Goal: Task Accomplishment & Management: Complete application form

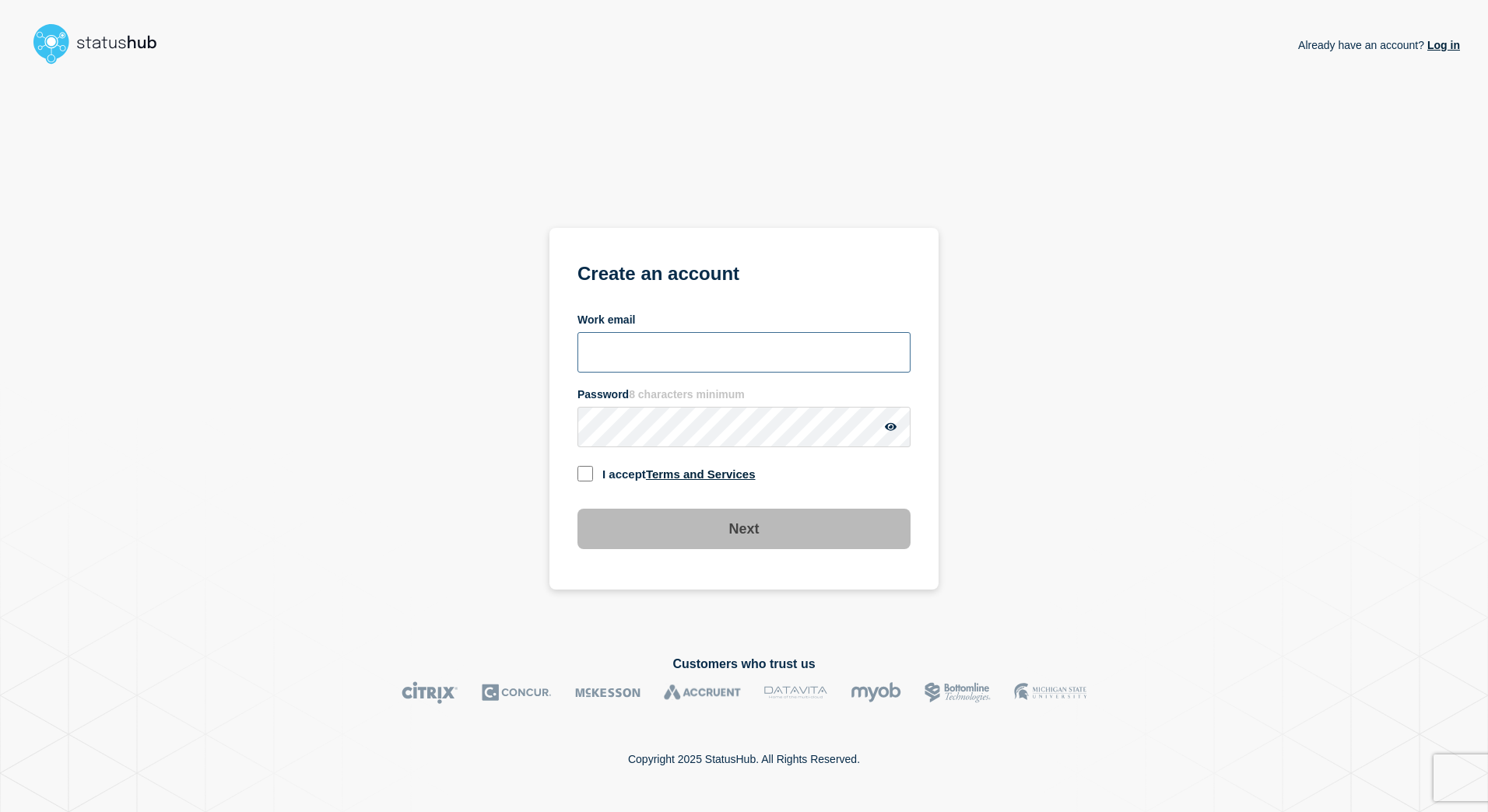
click at [664, 349] on input "Work email" at bounding box center [743, 352] width 333 height 40
type input "[EMAIL_ADDRESS][DOMAIN_NAME]"
click at [1472, 299] on main "Already have an account? Log in Already have an account? Log in Create an accou…" at bounding box center [744, 406] width 1488 height 812
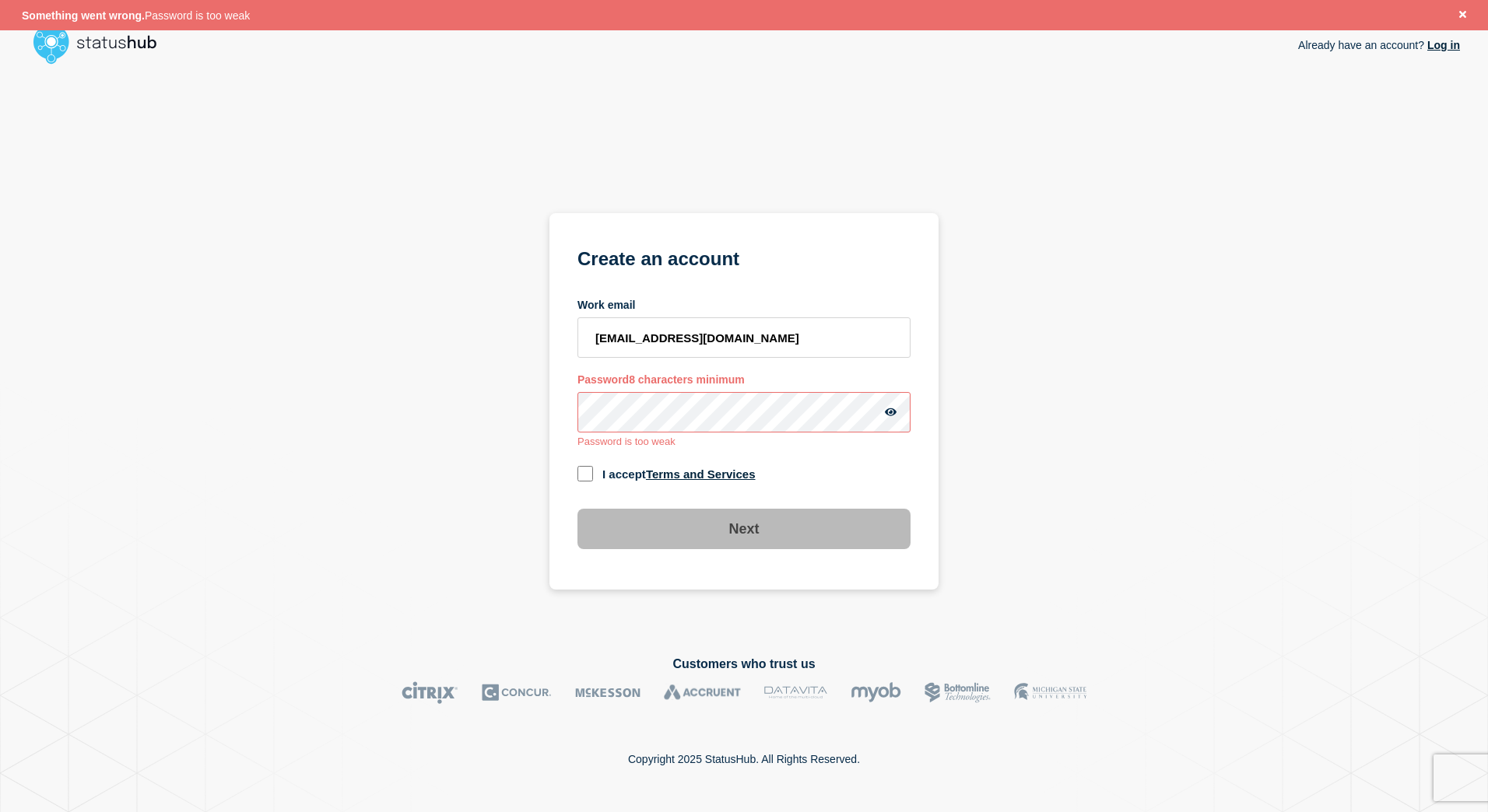
click at [594, 476] on div "I accept Terms and Services" at bounding box center [743, 473] width 333 height 21
click at [586, 472] on input "checkbox" at bounding box center [584, 473] width 15 height 15
checkbox input "true"
click at [894, 416] on icon "button" at bounding box center [890, 412] width 12 height 10
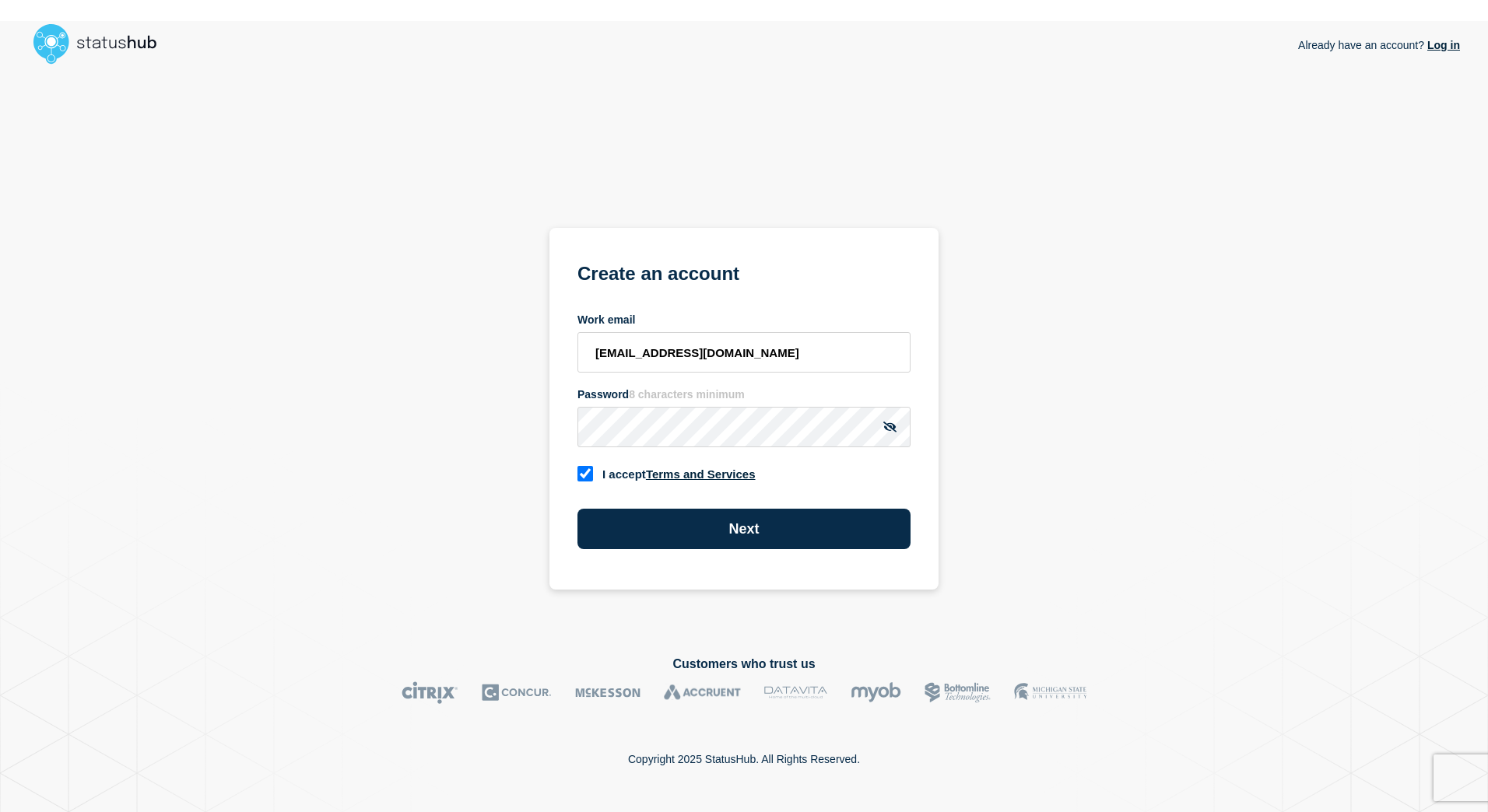
click at [1045, 398] on div "Already have an account? Log in Create an account Work email amounsey@corpsmoni…" at bounding box center [744, 351] width 1432 height 560
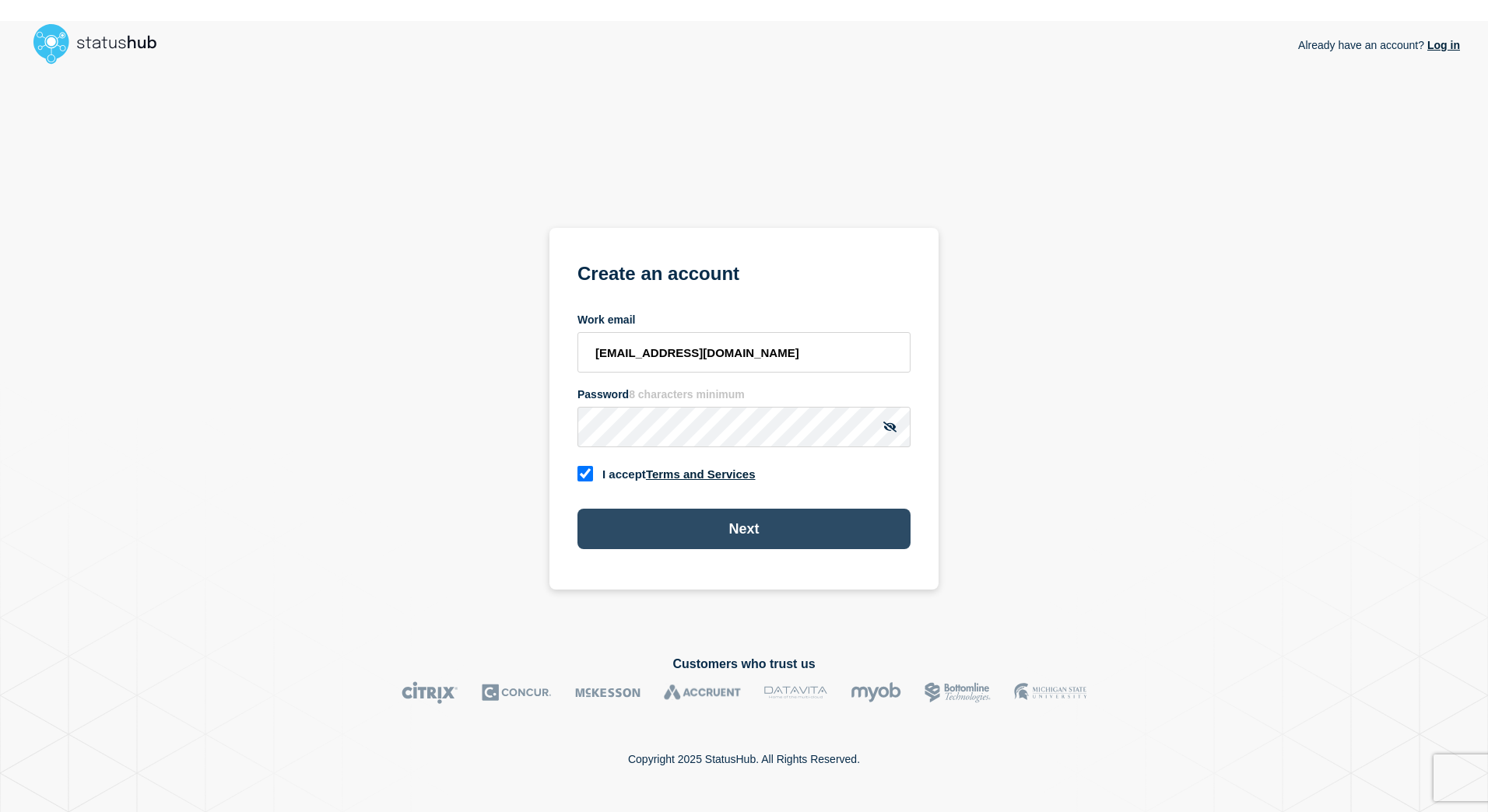
click at [719, 539] on button "Next" at bounding box center [743, 528] width 333 height 40
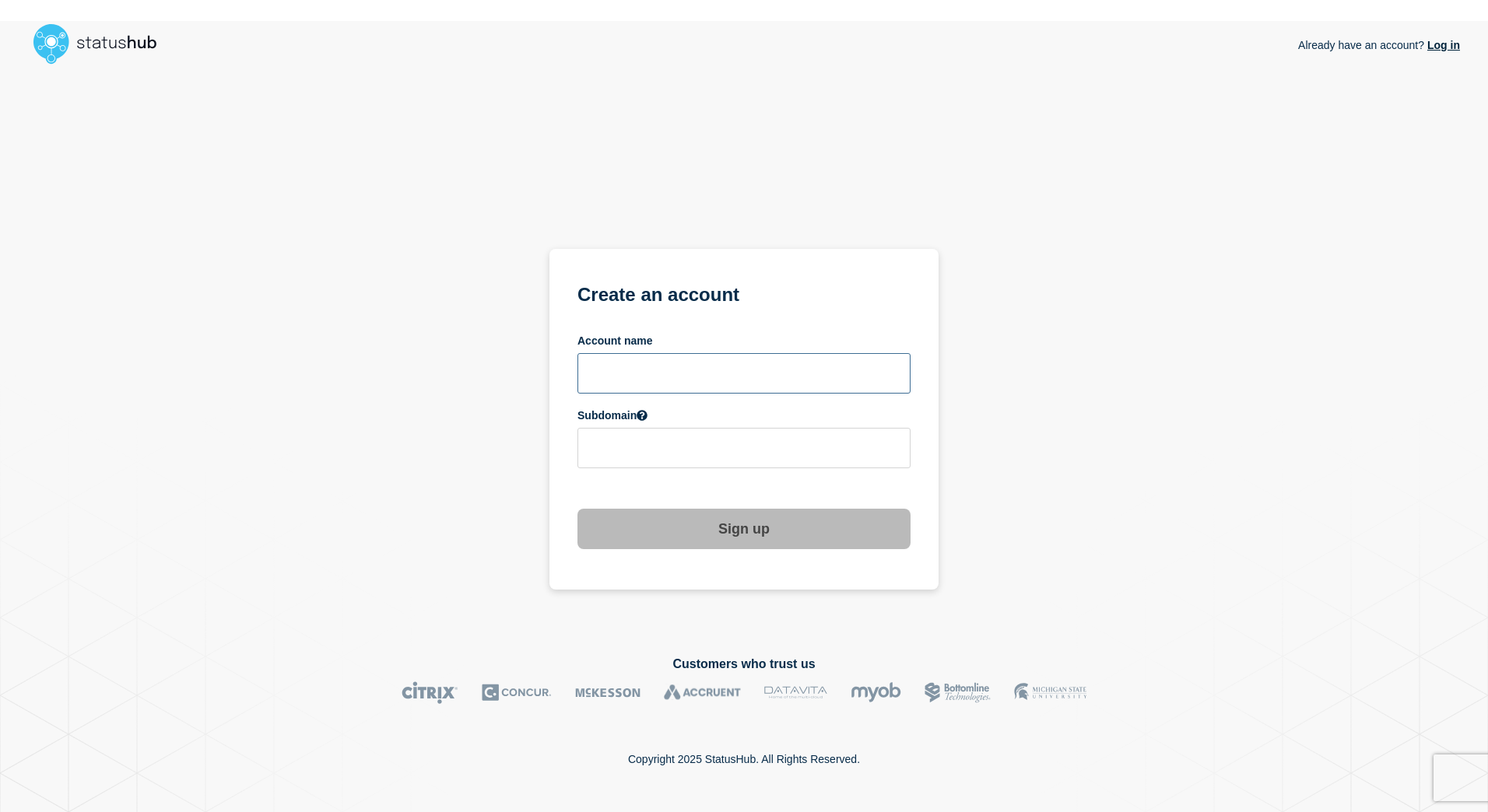
drag, startPoint x: 682, startPoint y: 385, endPoint x: 688, endPoint y: 378, distance: 9.2
click at [688, 378] on input "text" at bounding box center [743, 373] width 333 height 40
type input "c"
type input "Corps Monitoring"
type input "corps-monitoring"
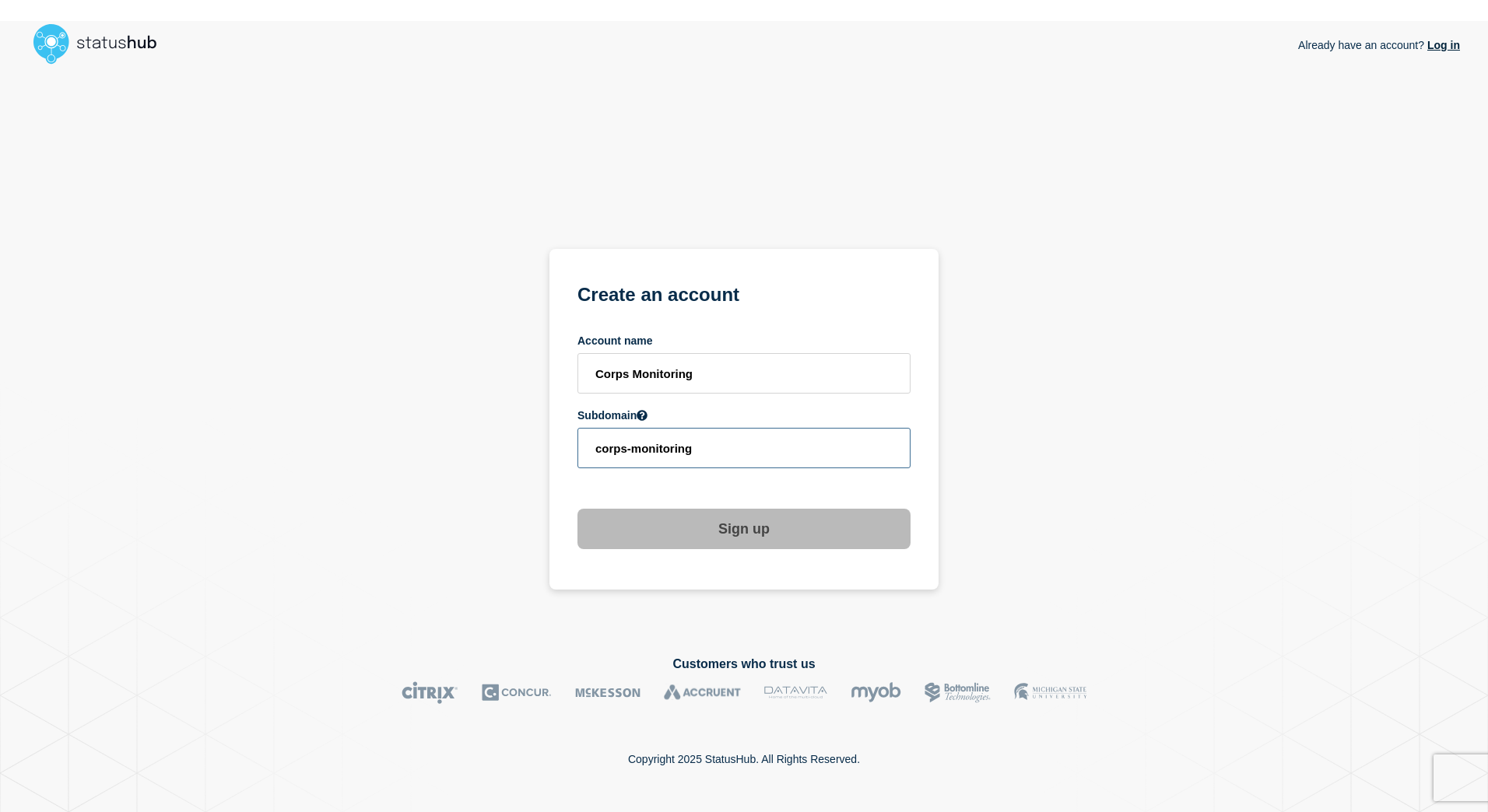
click at [712, 442] on input "corps-monitoring" at bounding box center [743, 448] width 333 height 40
click at [602, 450] on input "corps-monitoring" at bounding box center [743, 448] width 333 height 40
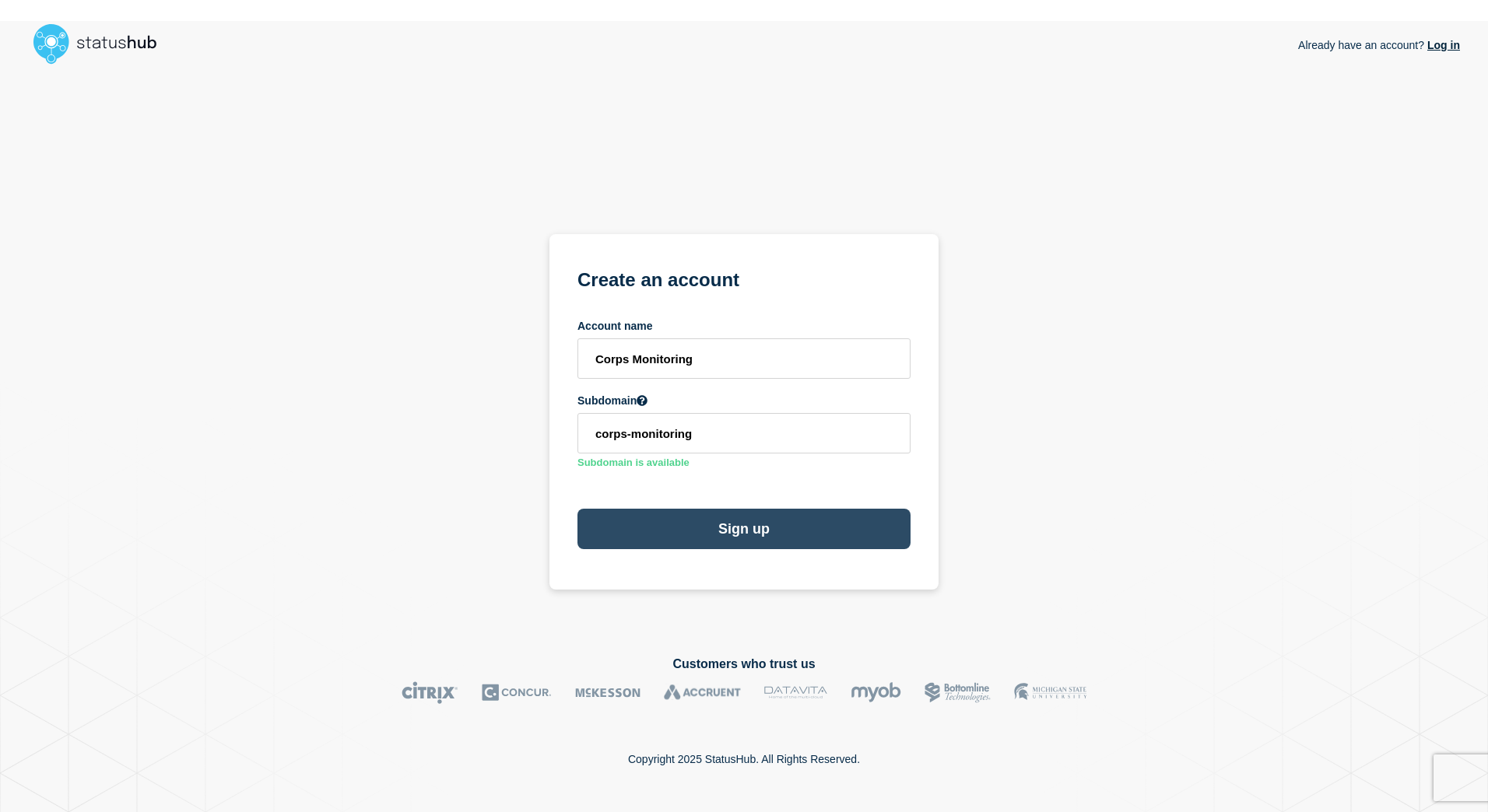
click at [763, 536] on button "Sign up" at bounding box center [743, 528] width 333 height 40
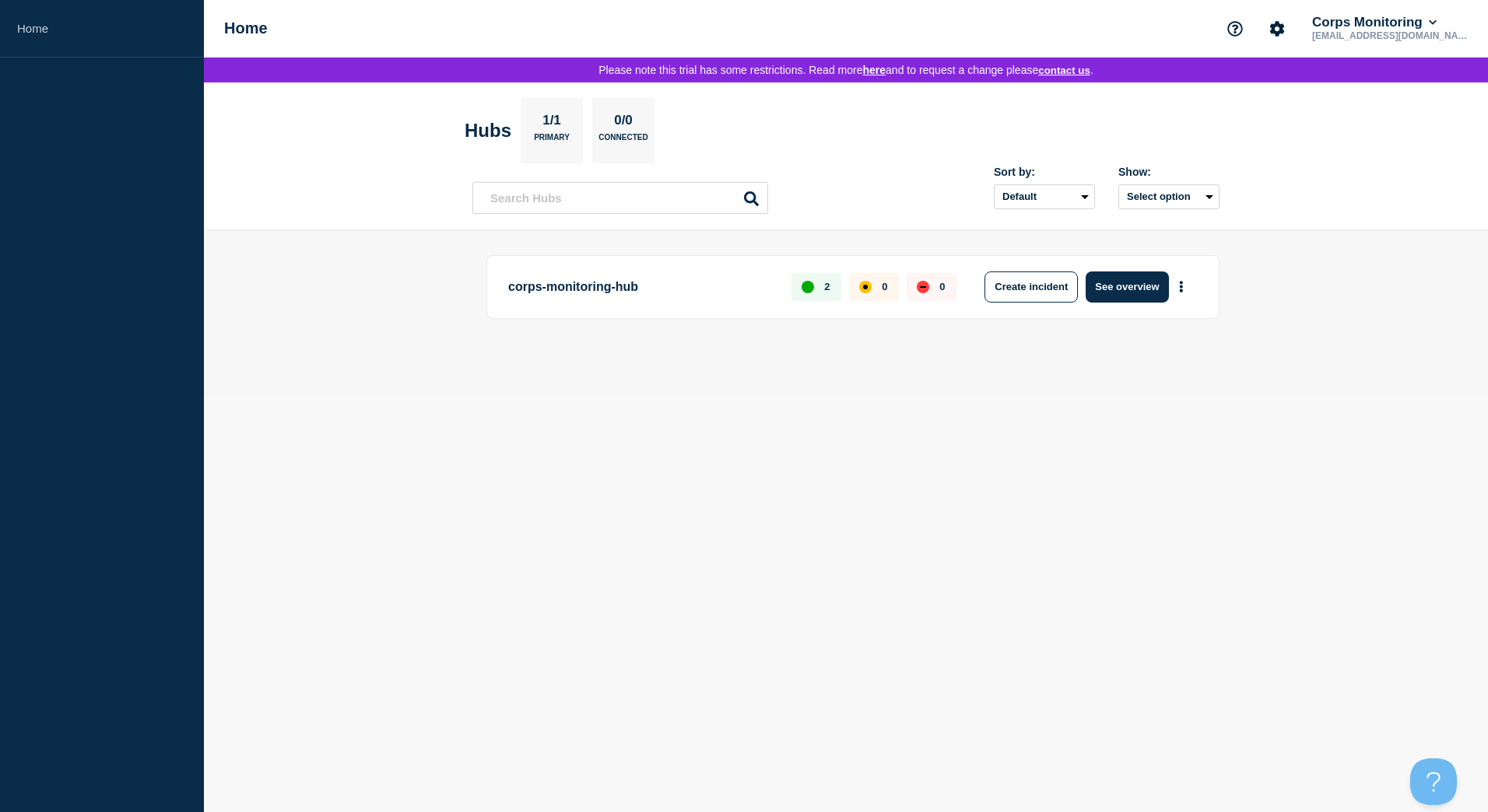
click at [870, 72] on link "here" at bounding box center [874, 70] width 23 height 13
drag, startPoint x: 570, startPoint y: 200, endPoint x: 577, endPoint y: 204, distance: 8.1
click at [577, 204] on input "text" at bounding box center [620, 198] width 296 height 32
click at [1186, 284] on button "More actions" at bounding box center [1181, 287] width 21 height 29
click at [1160, 354] on link "View Status Page" at bounding box center [1179, 356] width 114 height 13
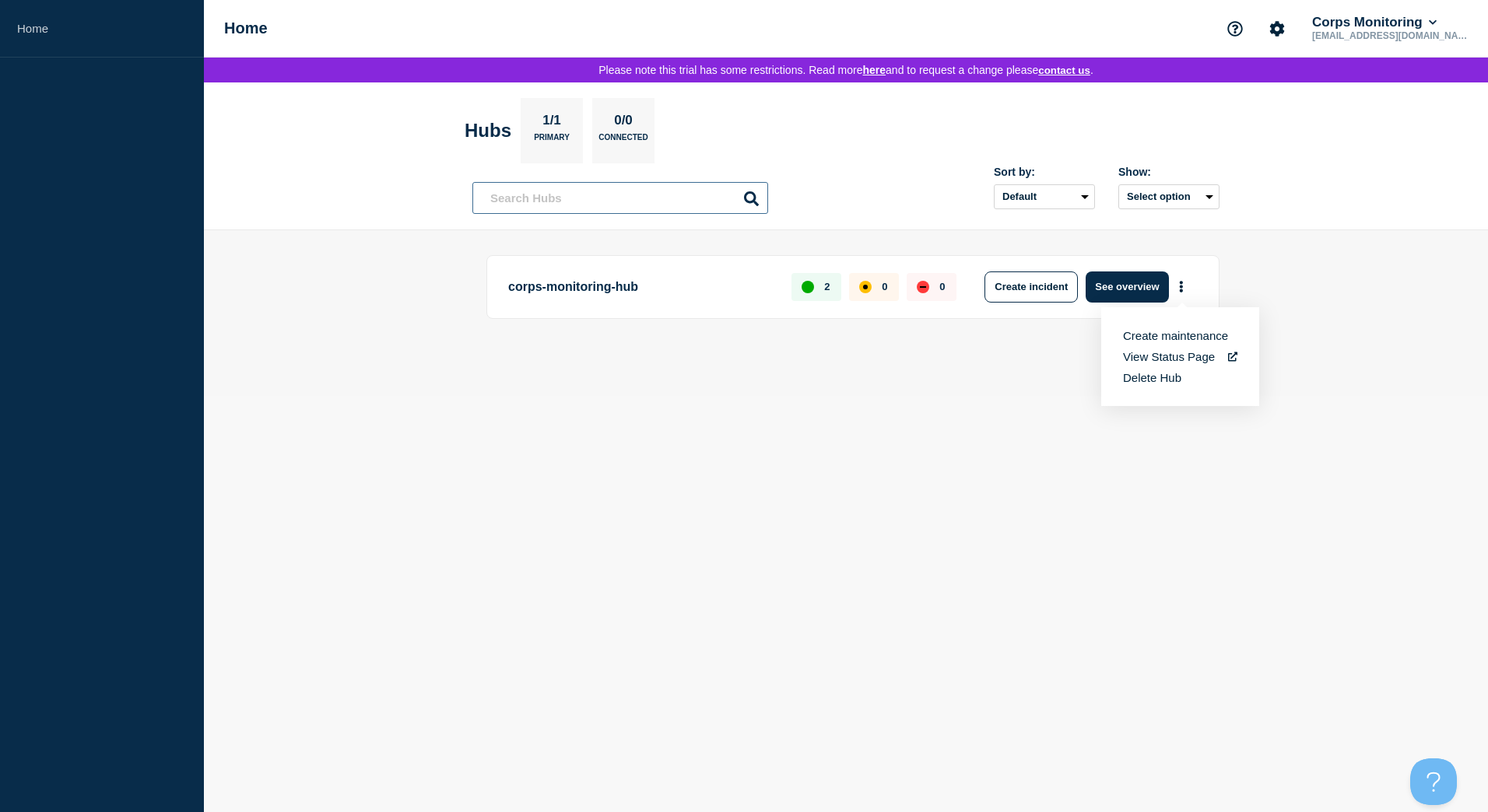
click at [611, 205] on input "text" at bounding box center [620, 198] width 296 height 32
click at [1184, 290] on button "More actions" at bounding box center [1181, 287] width 21 height 29
click at [618, 211] on input "text" at bounding box center [620, 198] width 296 height 32
click at [49, 33] on link "Home" at bounding box center [101, 29] width 204 height 57
click at [1440, 22] on button "Corps Monitoring" at bounding box center [1375, 22] width 131 height 15
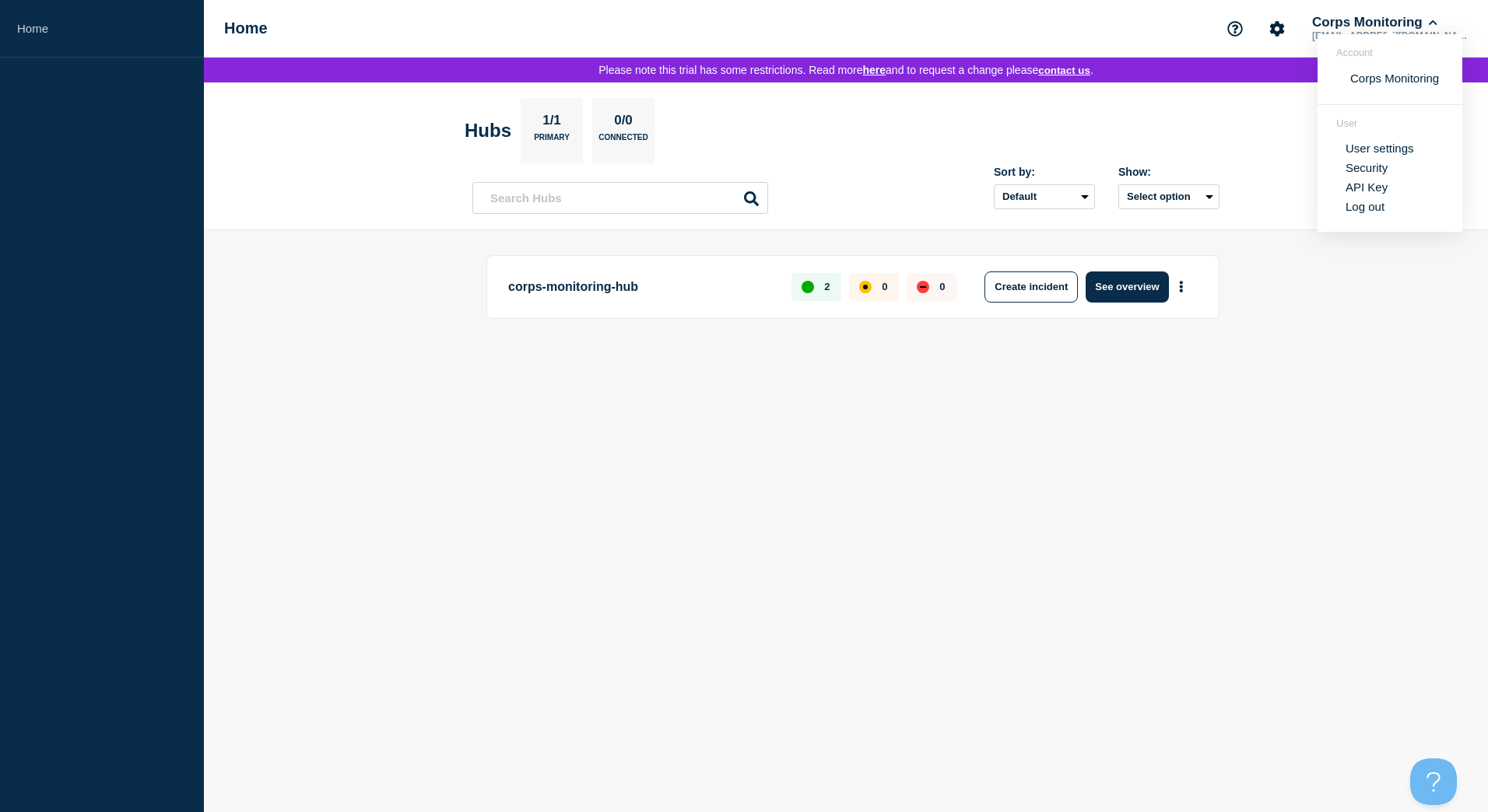
drag, startPoint x: 1218, startPoint y: 136, endPoint x: 1260, endPoint y: 56, distance: 90.4
click at [1235, 114] on header "Hubs 1/1 Primary 0/0 Connected Sort by: Default Last added Last updated Most ac…" at bounding box center [845, 156] width 1284 height 148
click at [1278, 21] on icon "Account settings" at bounding box center [1277, 28] width 14 height 14
drag, startPoint x: 1368, startPoint y: 212, endPoint x: 1386, endPoint y: 83, distance: 130.2
click at [1374, 189] on header "Hubs 1/1 Primary 0/0 Connected Sort by: Default Last added Last updated Most ac…" at bounding box center [845, 156] width 1284 height 148
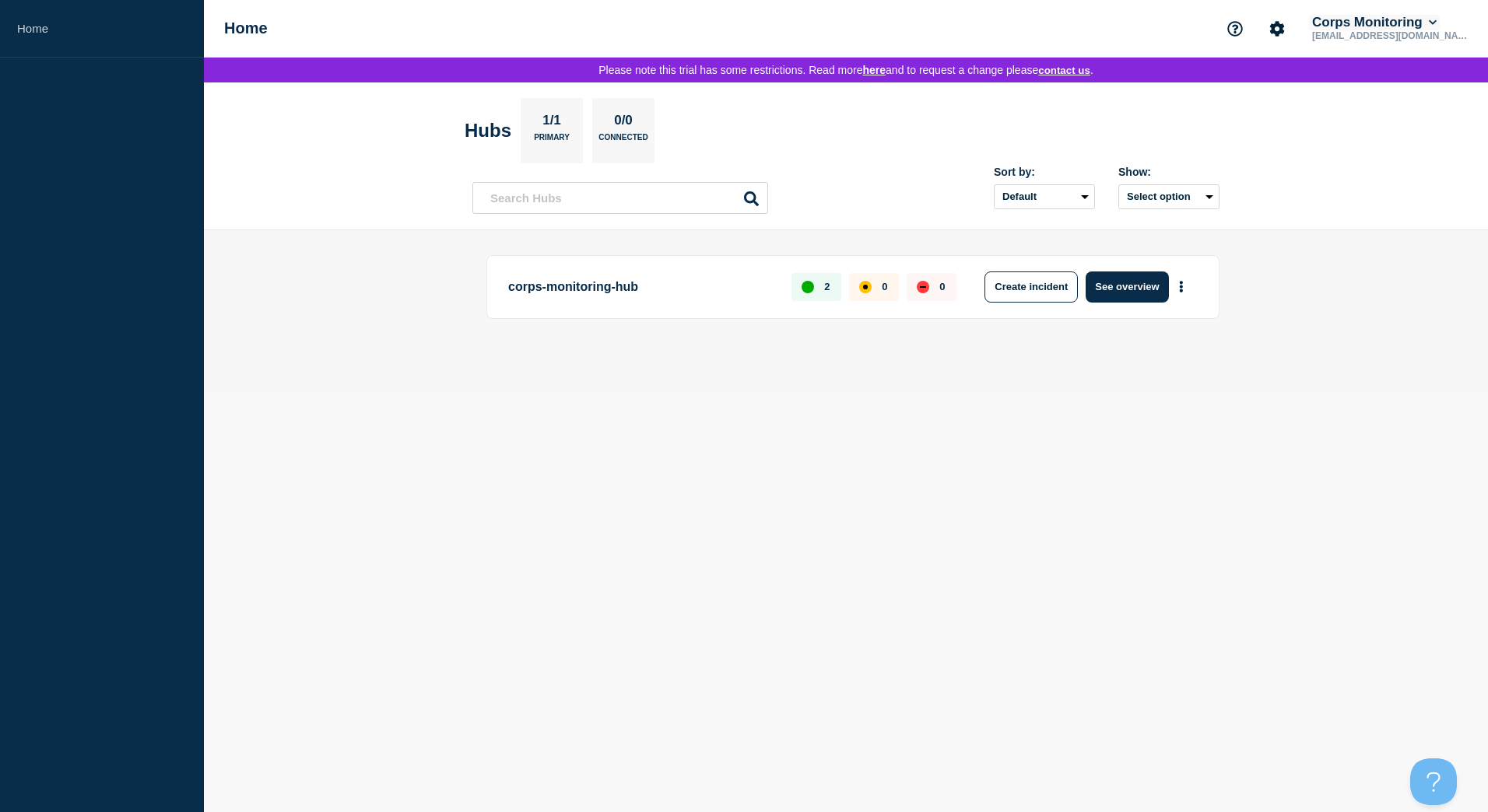
click at [1391, 17] on button "Corps Monitoring" at bounding box center [1375, 22] width 131 height 15
drag, startPoint x: 1239, startPoint y: 396, endPoint x: 1249, endPoint y: 392, distance: 10.8
click at [1242, 396] on main "corps-monitoring-hub 2 0 0 Create incident See overview" at bounding box center [845, 313] width 1284 height 166
click at [1186, 202] on button "Select option" at bounding box center [1169, 197] width 101 height 25
click at [1110, 253] on input "openIncidentsHubs checkbox" at bounding box center [1108, 252] width 10 height 10
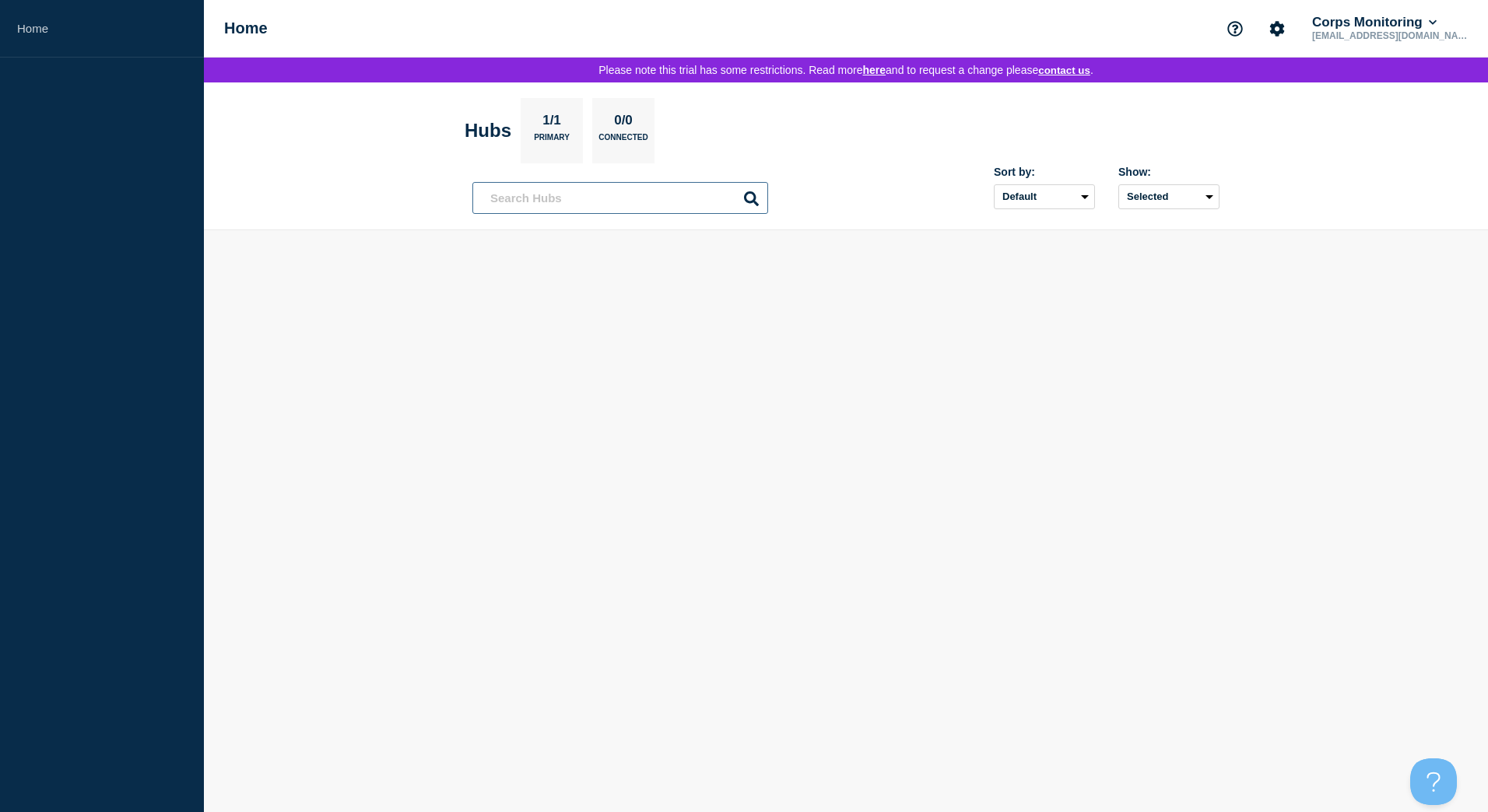
click at [575, 201] on input "text" at bounding box center [620, 198] width 296 height 32
click at [39, 36] on link "Home" at bounding box center [101, 29] width 204 height 57
click at [39, 33] on link "Home" at bounding box center [101, 29] width 204 height 57
click at [1197, 200] on button "Selected" at bounding box center [1169, 197] width 101 height 25
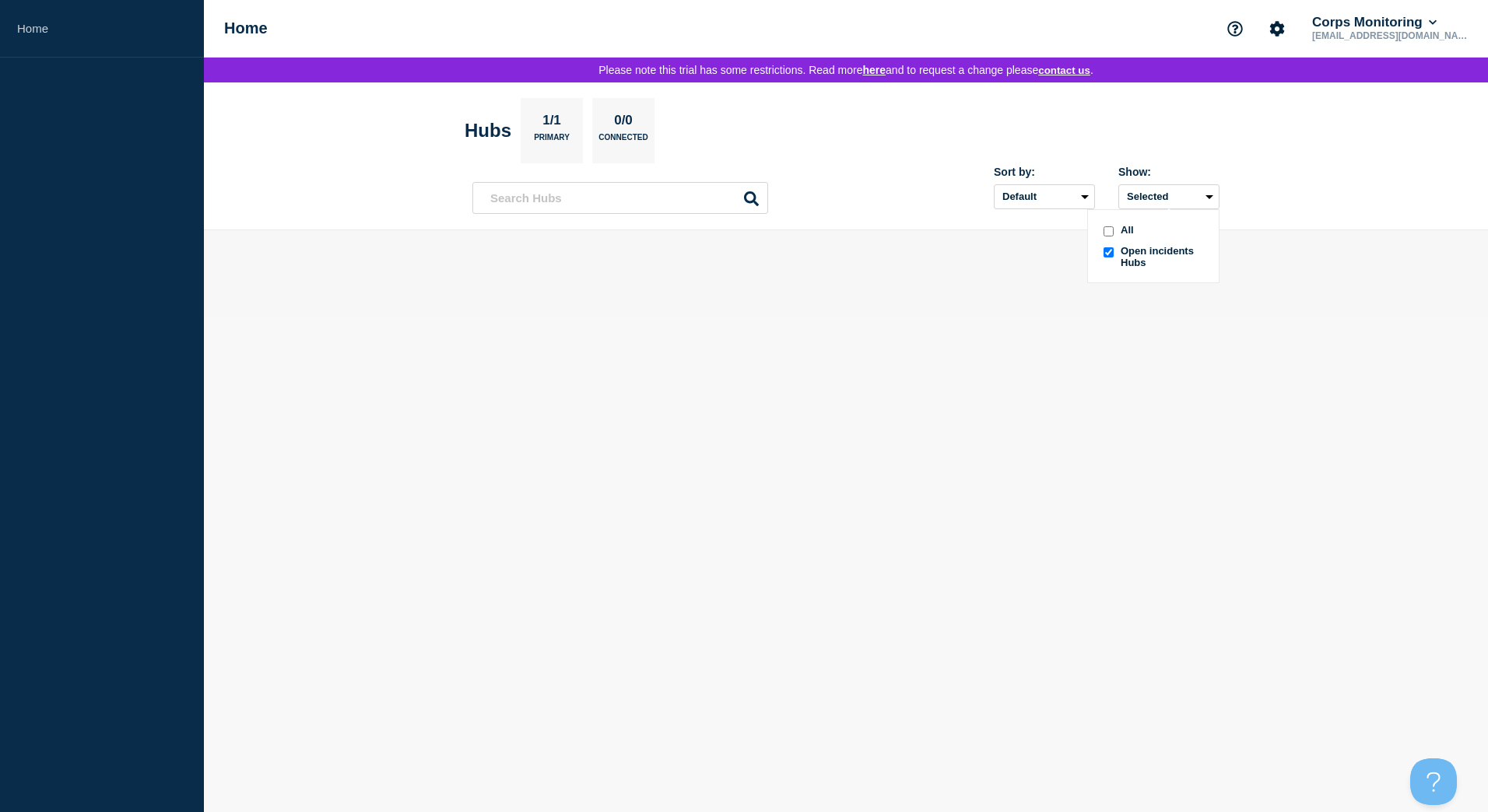
click at [1121, 238] on span "All" at bounding box center [1127, 231] width 13 height 14
click at [682, 201] on input "text" at bounding box center [620, 198] width 296 height 32
click at [239, 29] on h1 "Home" at bounding box center [246, 29] width 44 height 18
drag, startPoint x: 245, startPoint y: 29, endPoint x: 23, endPoint y: 31, distance: 222.0
click at [246, 29] on h1 "Home" at bounding box center [246, 29] width 44 height 18
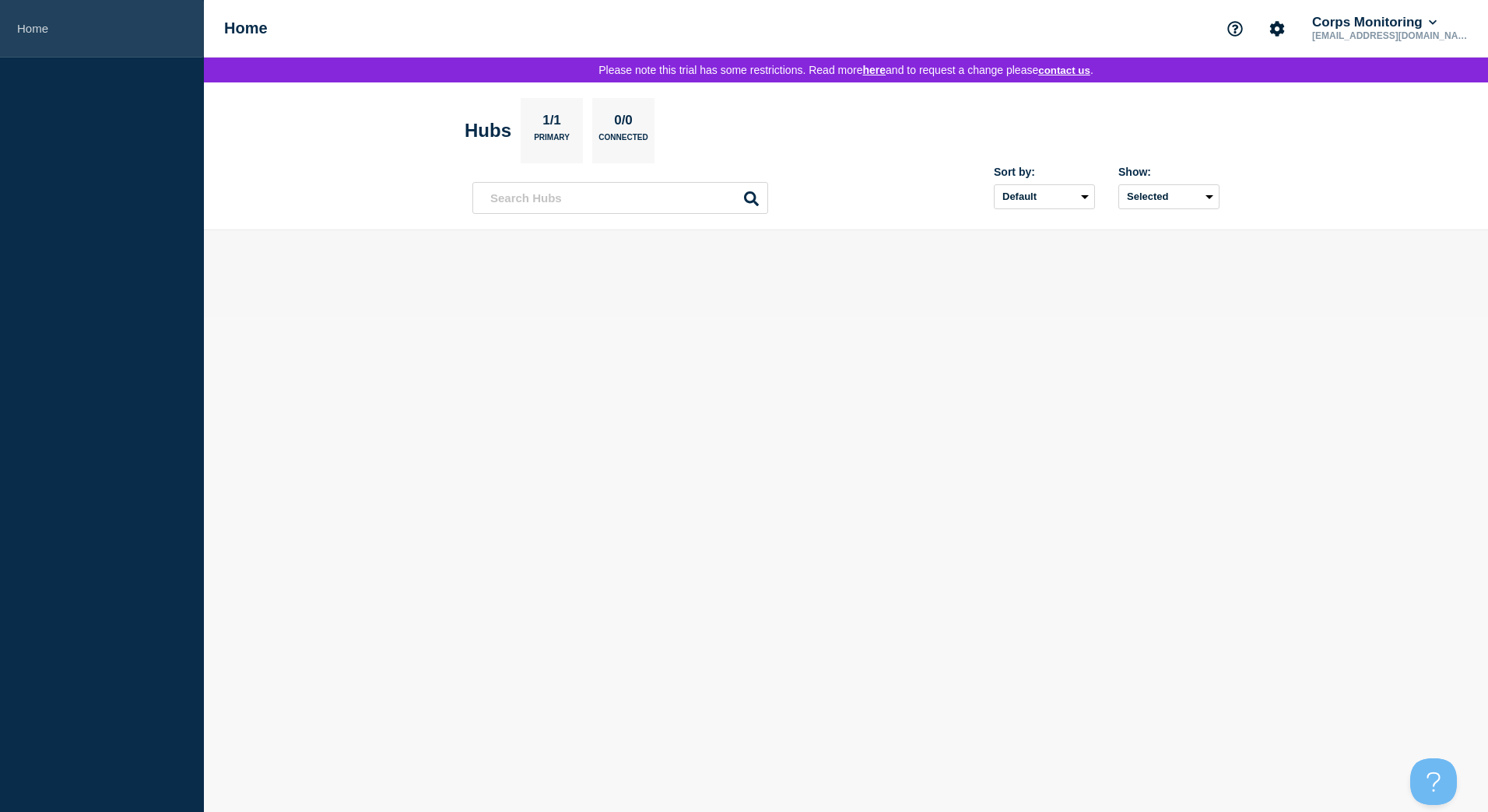
click at [38, 29] on link "Home" at bounding box center [101, 29] width 204 height 57
drag, startPoint x: 38, startPoint y: 29, endPoint x: 229, endPoint y: 92, distance: 201.1
click at [74, 41] on link "Home" at bounding box center [101, 29] width 204 height 57
click at [551, 144] on p "Primary" at bounding box center [552, 141] width 36 height 16
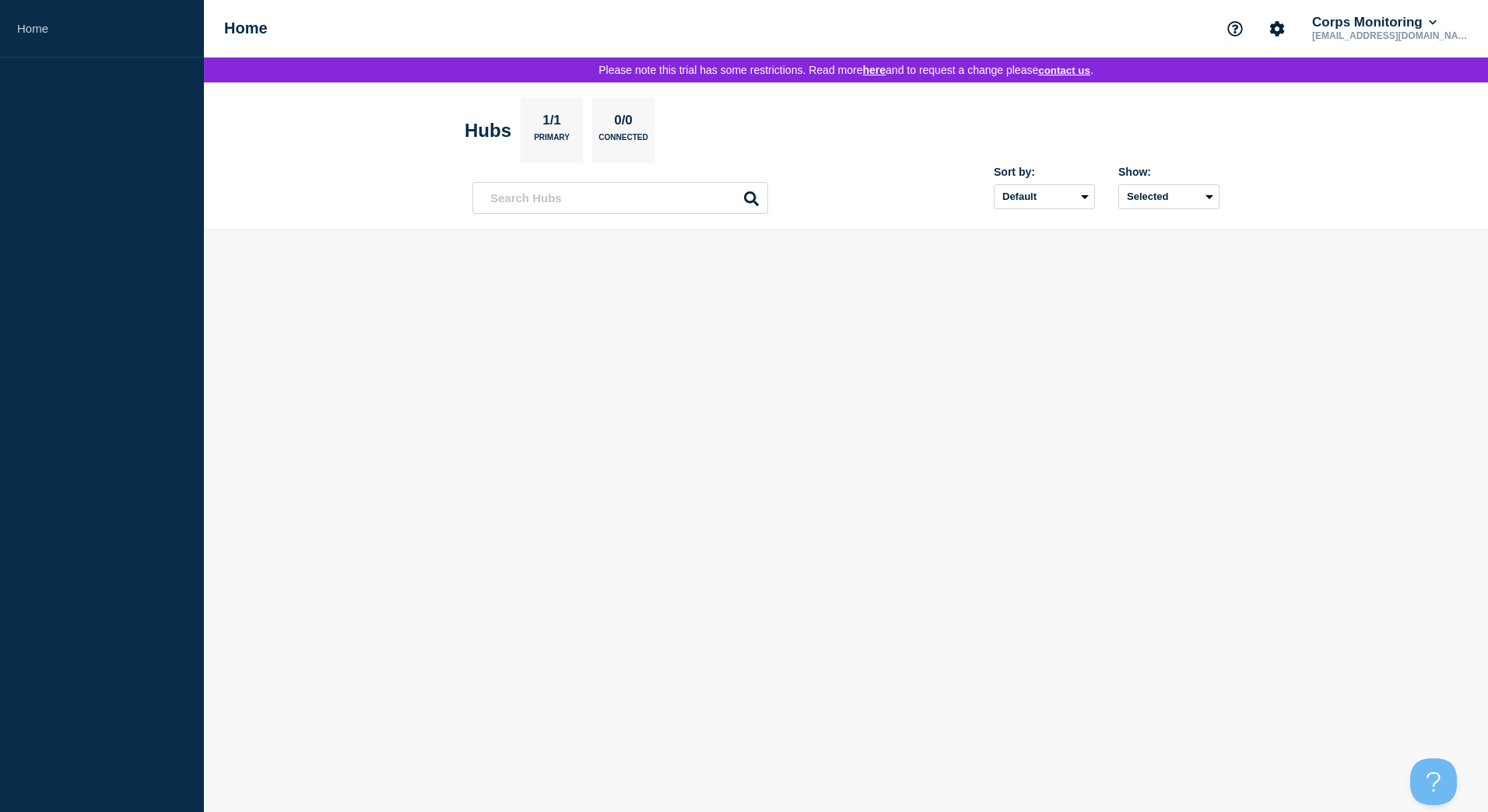
click at [560, 125] on p "1/1" at bounding box center [552, 123] width 31 height 21
drag, startPoint x: 689, startPoint y: 240, endPoint x: 686, endPoint y: 217, distance: 23.2
click at [686, 217] on div "Hubs 1/1 Primary 0/0 Connected Sort by: Default Last added Last updated Most ac…" at bounding box center [845, 199] width 1284 height 234
drag, startPoint x: 686, startPoint y: 217, endPoint x: 681, endPoint y: 207, distance: 11.2
click at [681, 207] on input "text" at bounding box center [620, 198] width 296 height 32
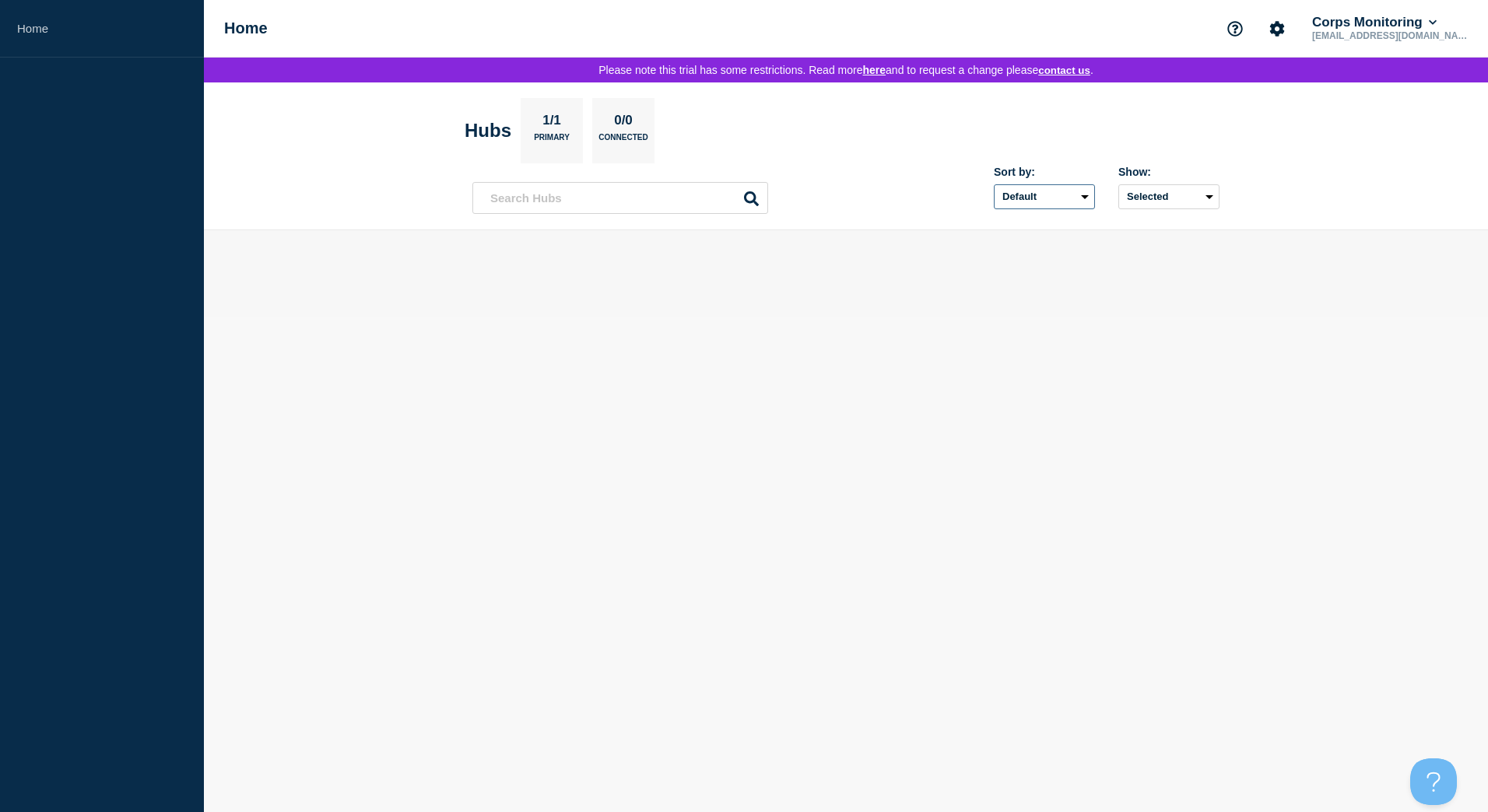
click at [1081, 198] on select "Default Last added Last updated Most active A-Z" at bounding box center [1044, 197] width 101 height 25
click at [1189, 209] on button "Selected" at bounding box center [1169, 197] width 101 height 25
click at [1192, 205] on button "Selected All Open incidents Hubs" at bounding box center [1169, 197] width 101 height 25
click at [1198, 199] on button "Selected" at bounding box center [1169, 197] width 101 height 25
click at [1112, 237] on input "all checkbox" at bounding box center [1108, 231] width 10 height 10
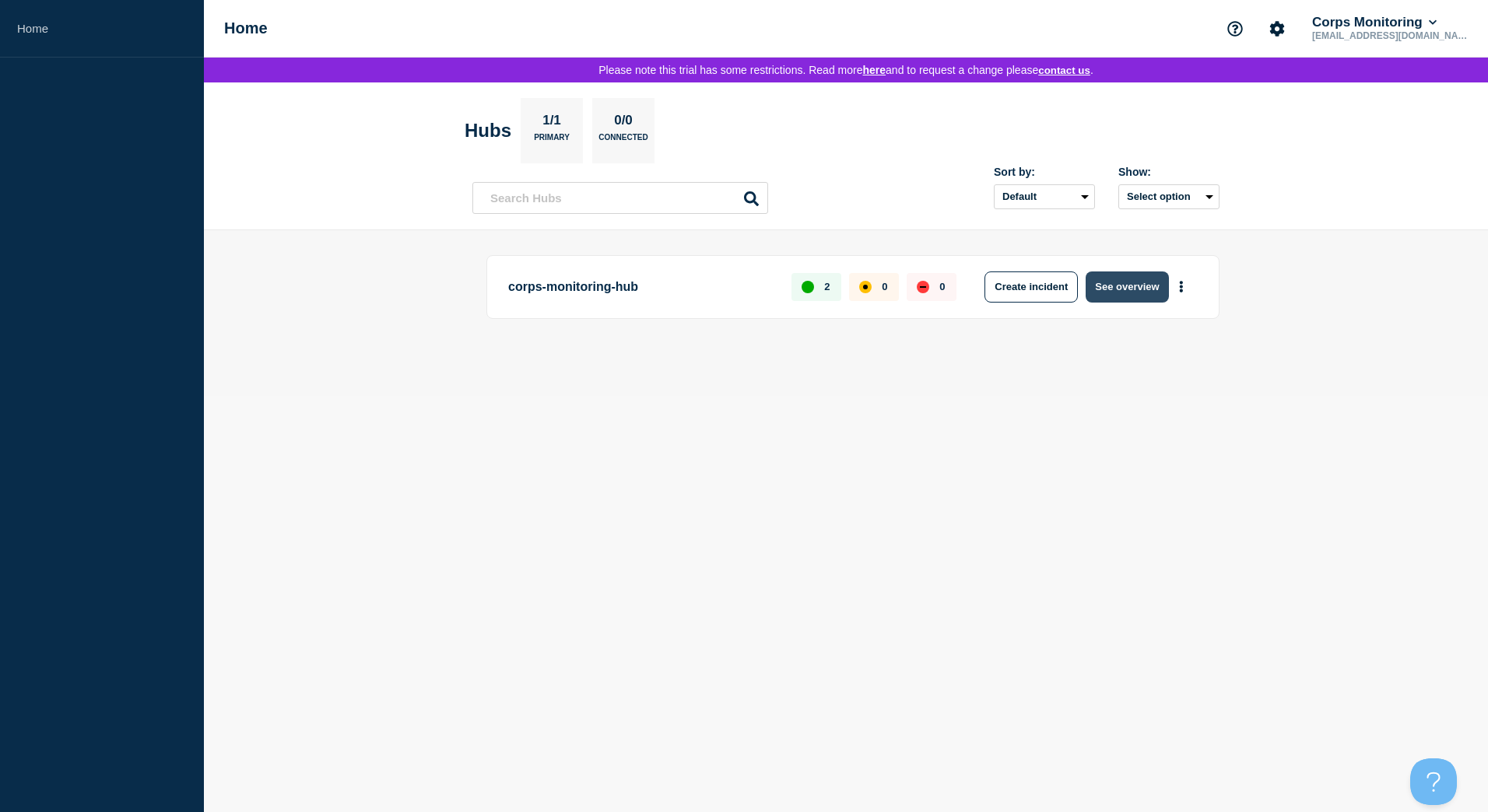
click at [1160, 294] on button "See overview" at bounding box center [1127, 287] width 83 height 31
click at [1152, 293] on button "See overview" at bounding box center [1127, 287] width 83 height 31
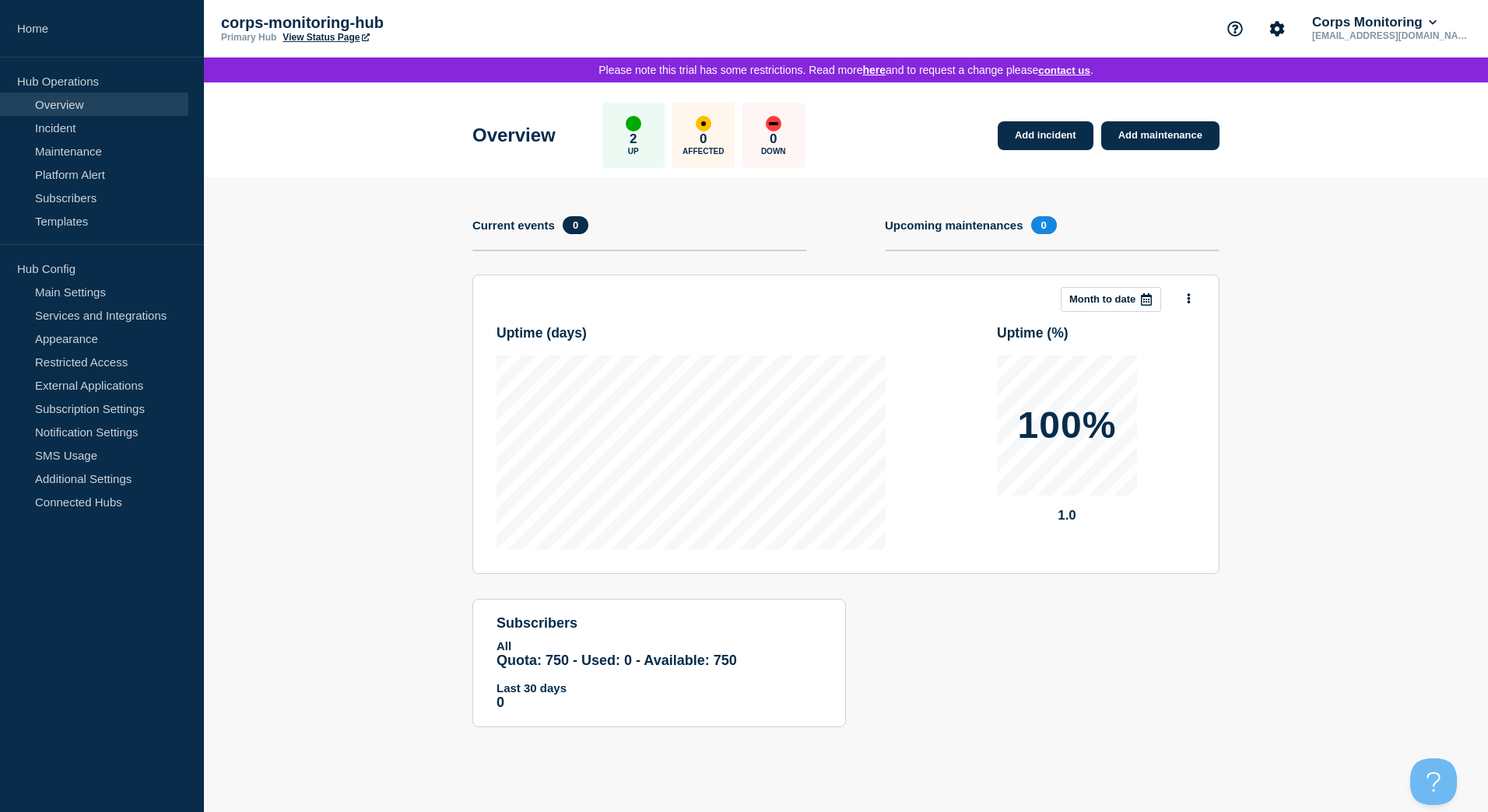
click at [573, 233] on span "0" at bounding box center [575, 225] width 26 height 18
click at [1044, 138] on link "Add incident" at bounding box center [1046, 135] width 96 height 29
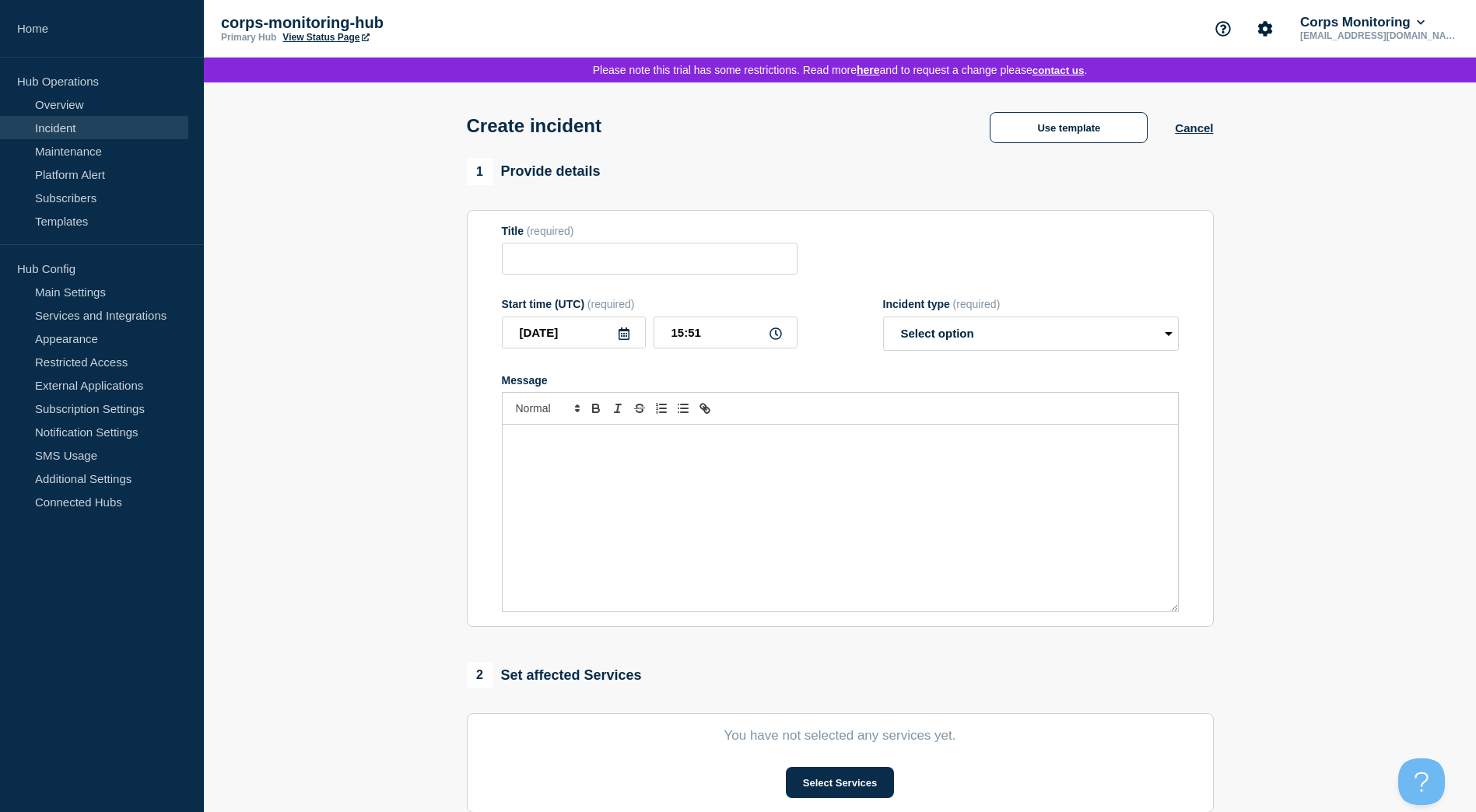
click at [640, 288] on form "Title (required) Start time (UTC) (required) 2025-09-17 15:51 Incident type (re…" at bounding box center [840, 419] width 677 height 389
click at [630, 275] on input "Title" at bounding box center [650, 259] width 296 height 32
type input "planned maintenance"
click at [632, 348] on input "2025-09-17" at bounding box center [573, 333] width 144 height 32
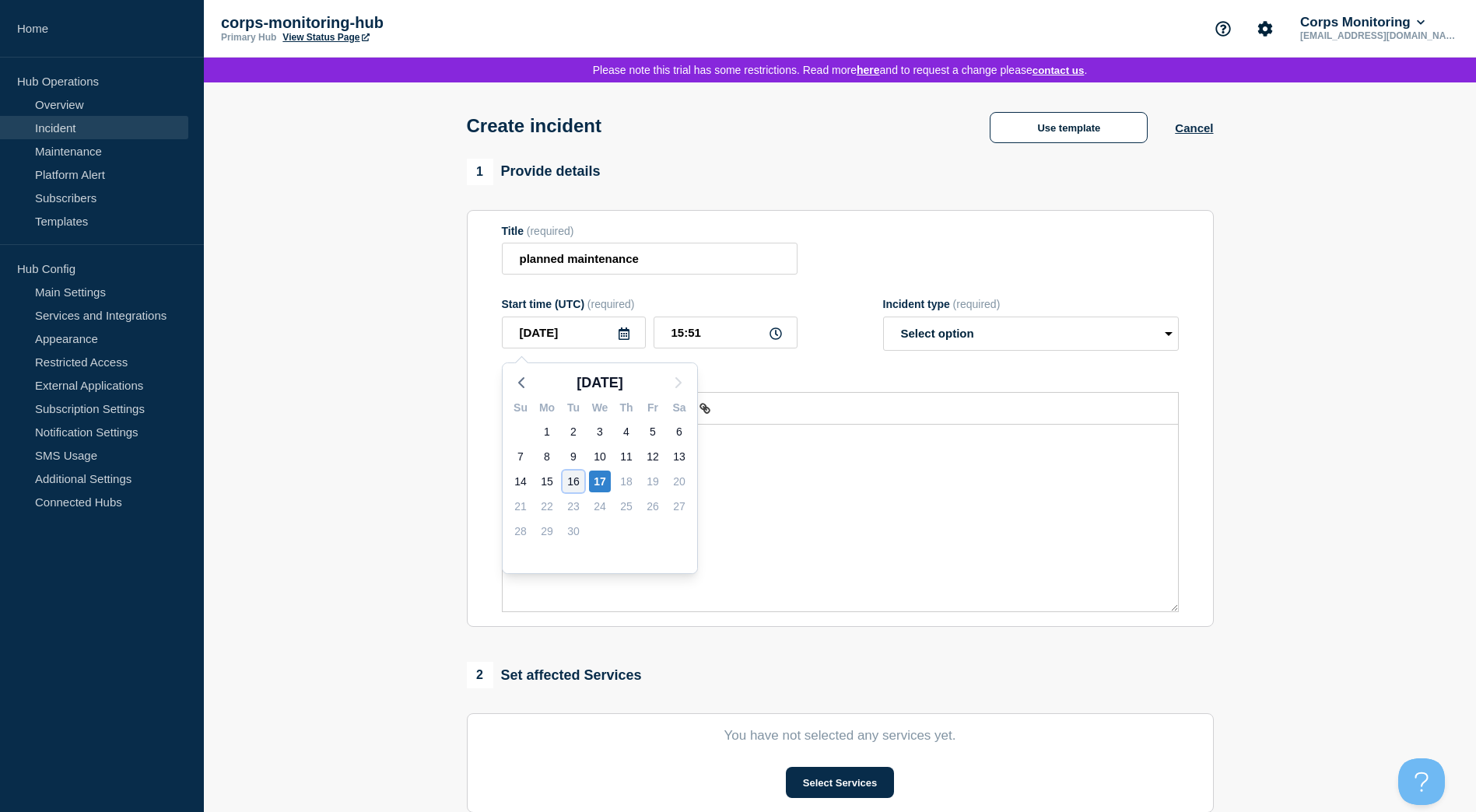
click at [578, 482] on div "16" at bounding box center [573, 482] width 22 height 22
click at [721, 341] on input "15:51" at bounding box center [725, 333] width 144 height 32
click at [632, 344] on input "2025-09-16" at bounding box center [573, 333] width 144 height 32
click at [627, 484] on div "18" at bounding box center [626, 482] width 22 height 22
click at [608, 485] on div "17" at bounding box center [599, 482] width 22 height 22
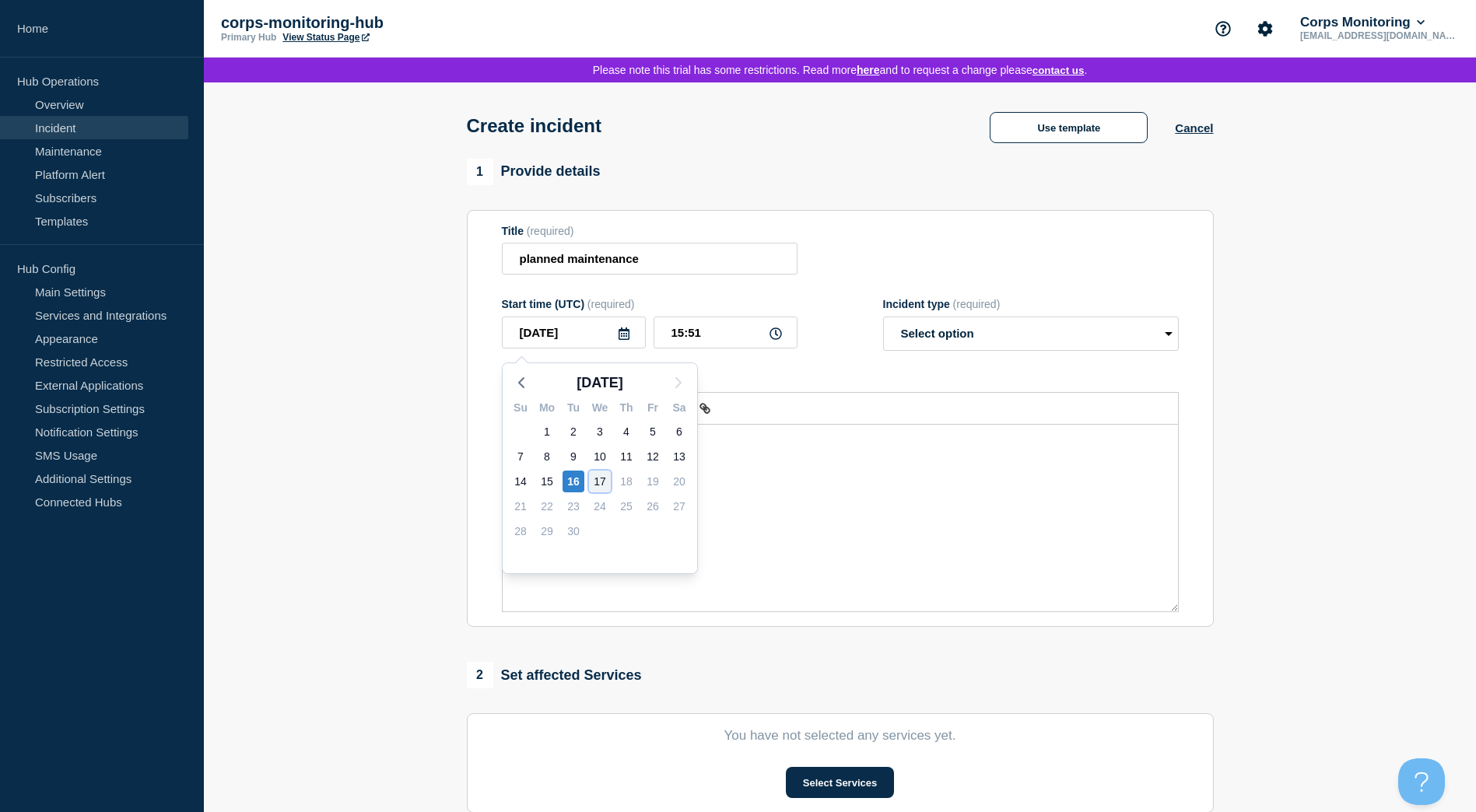
type input "2025-09-17"
click at [628, 340] on icon at bounding box center [624, 334] width 11 height 13
click at [568, 506] on div "23" at bounding box center [573, 506] width 22 height 22
click at [571, 506] on div "23" at bounding box center [573, 506] width 22 height 22
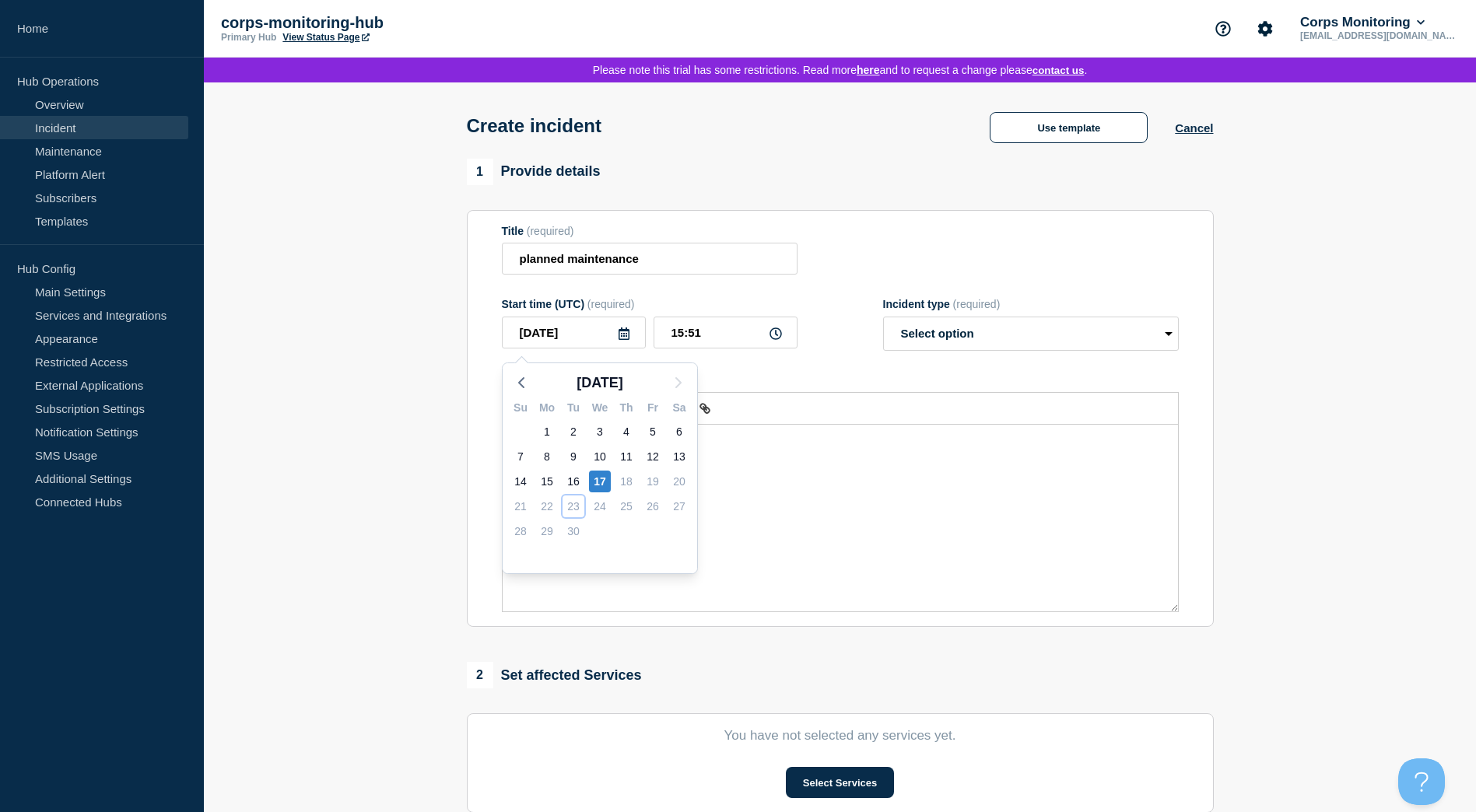
drag, startPoint x: 571, startPoint y: 506, endPoint x: 720, endPoint y: 451, distance: 158.8
click at [577, 506] on div "23" at bounding box center [573, 506] width 22 height 22
click at [739, 447] on p "Message" at bounding box center [840, 441] width 652 height 14
click at [944, 342] on select "Select option Investigating Identified Monitoring" at bounding box center [1031, 334] width 296 height 34
select select "investigating"
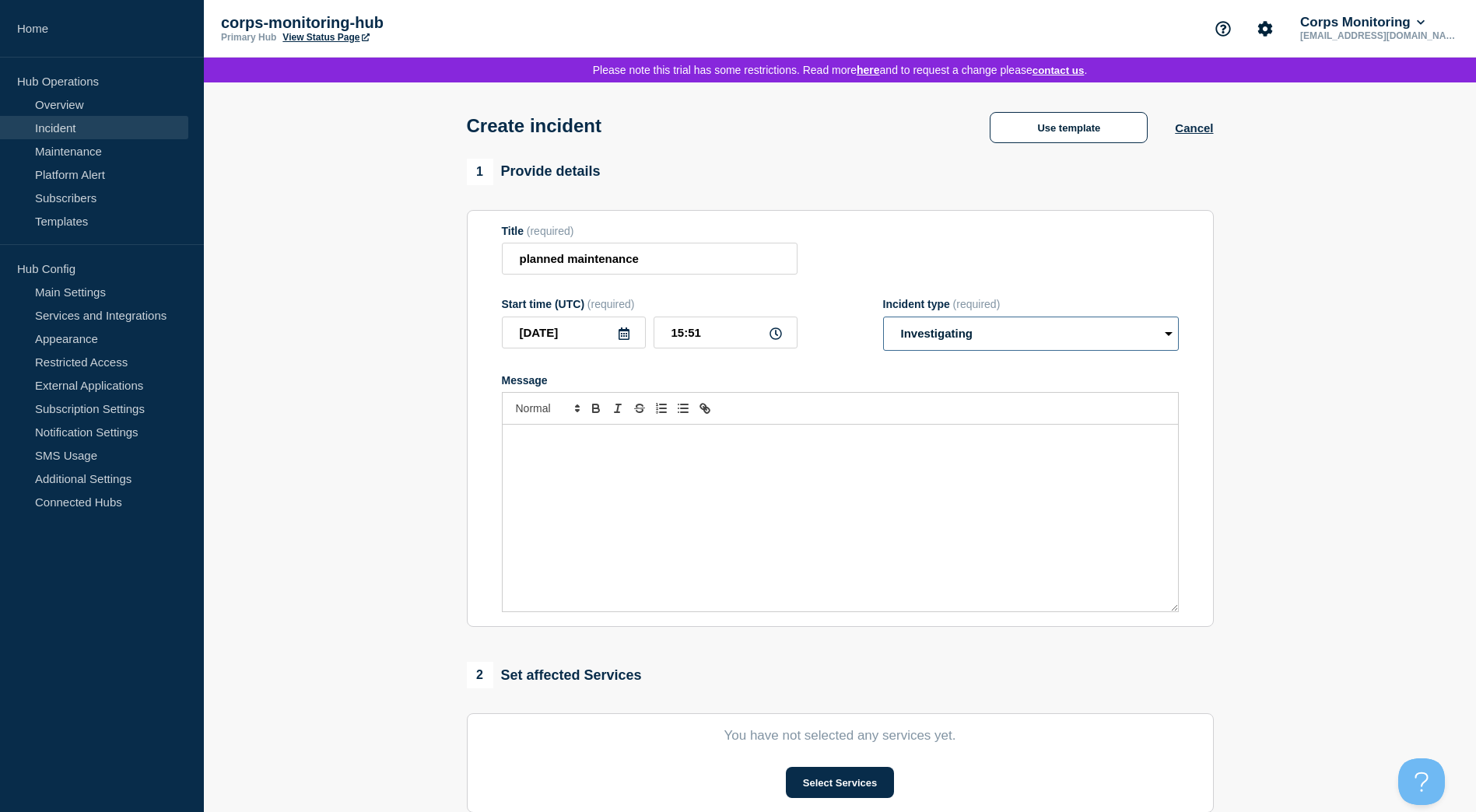
click at [883, 322] on select "Select option Investigating Identified Monitoring" at bounding box center [1031, 334] width 296 height 34
click at [669, 535] on div "Message" at bounding box center [840, 518] width 676 height 187
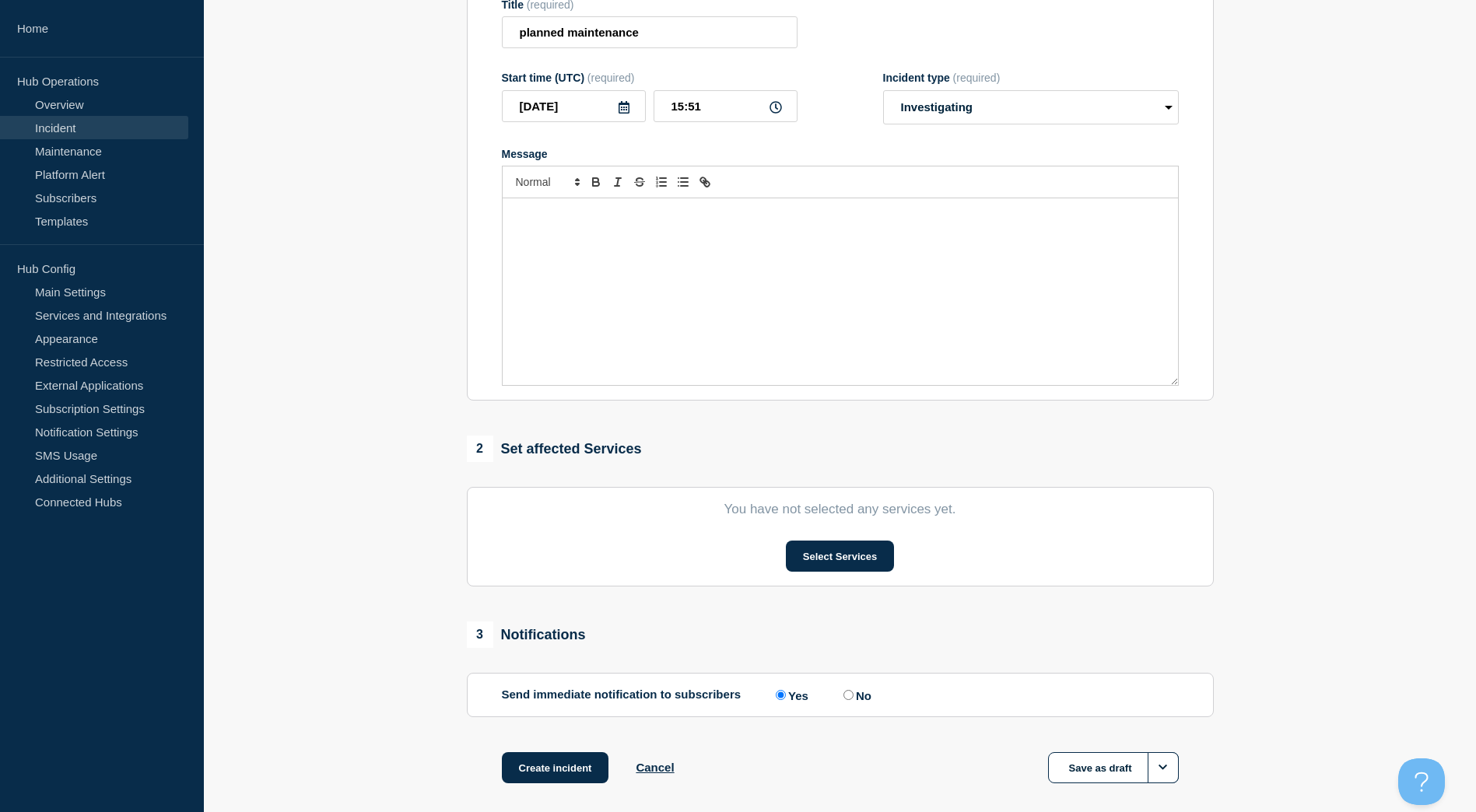
scroll to position [233, 0]
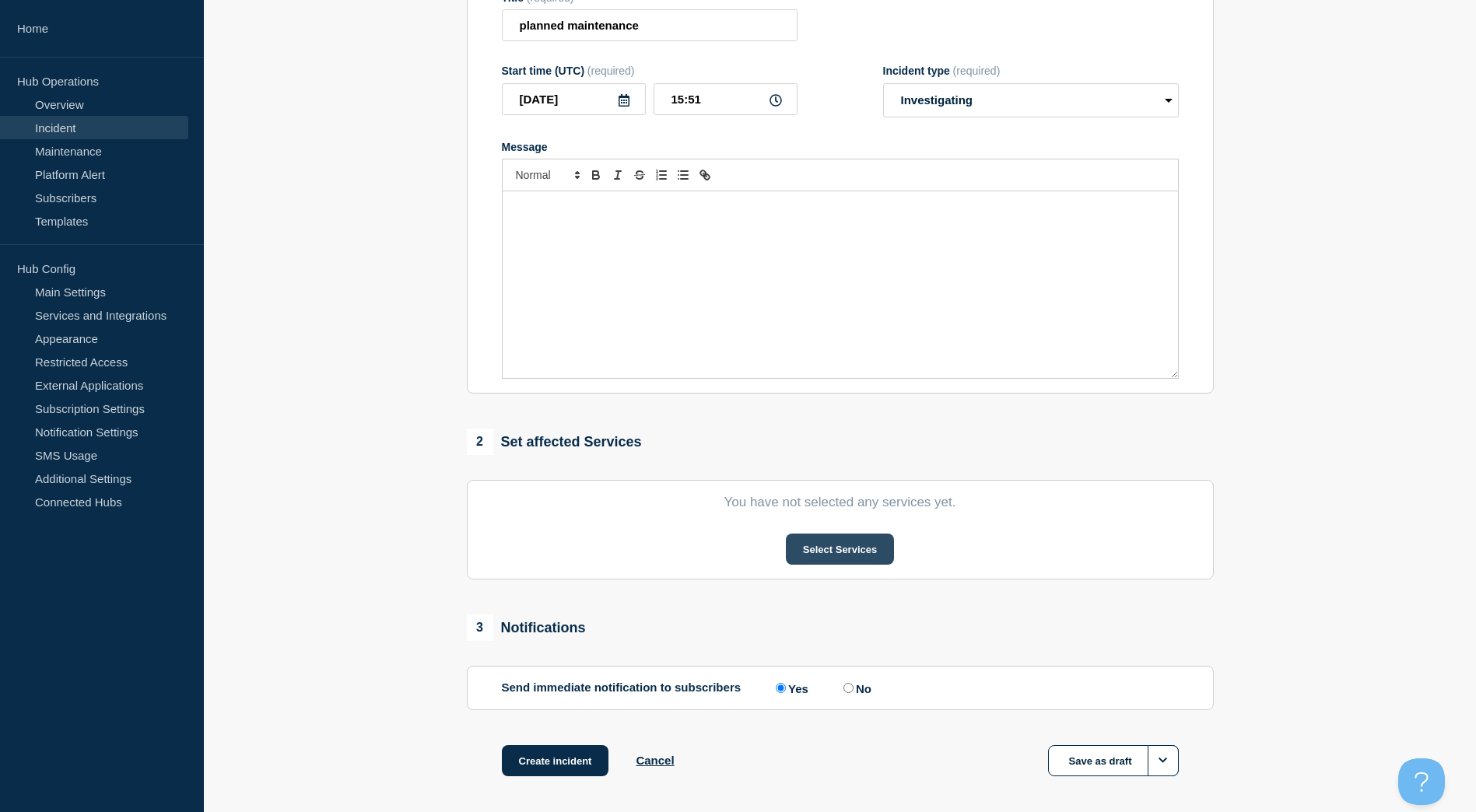
click at [834, 561] on button "Select Services" at bounding box center [840, 549] width 109 height 31
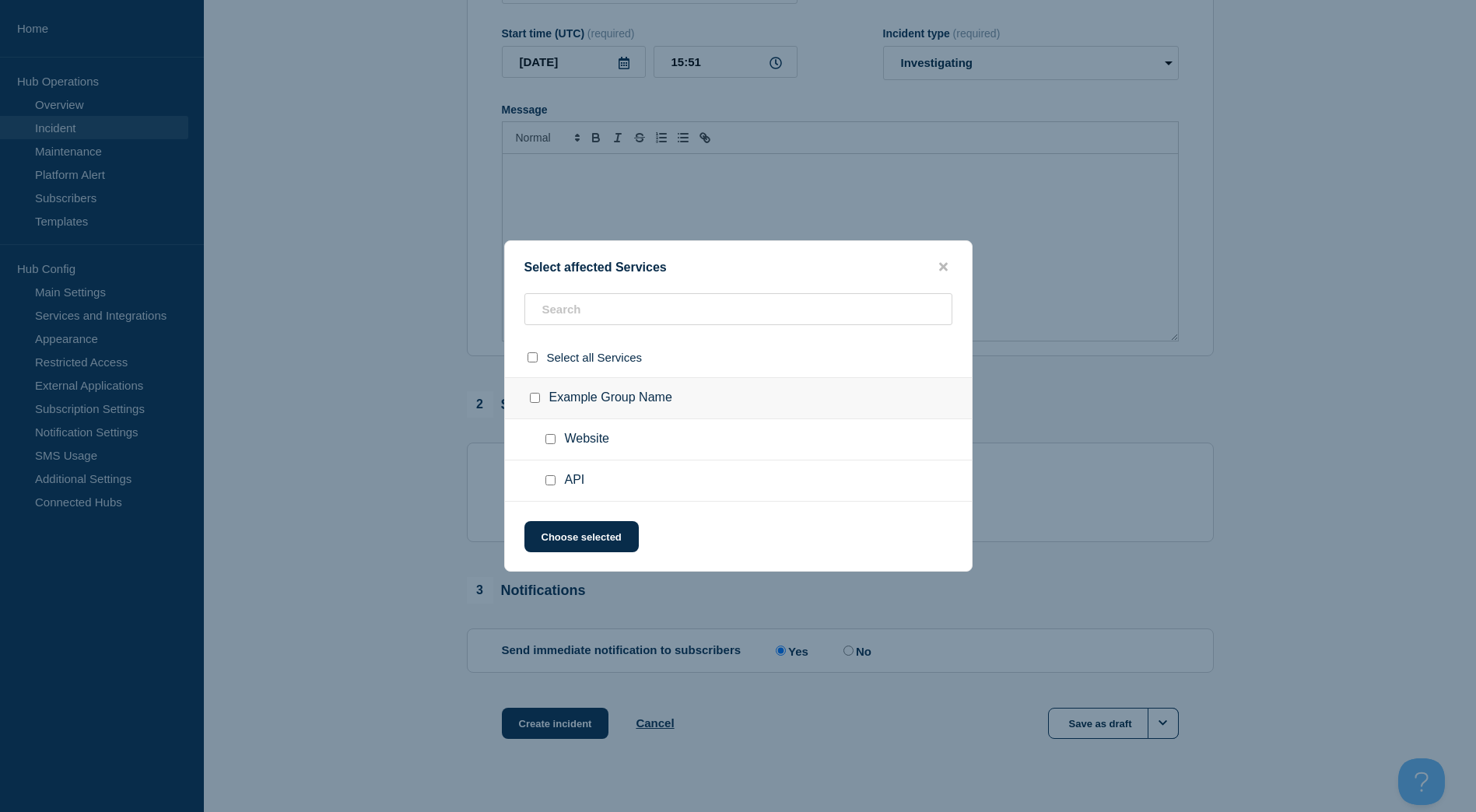
scroll to position [305, 0]
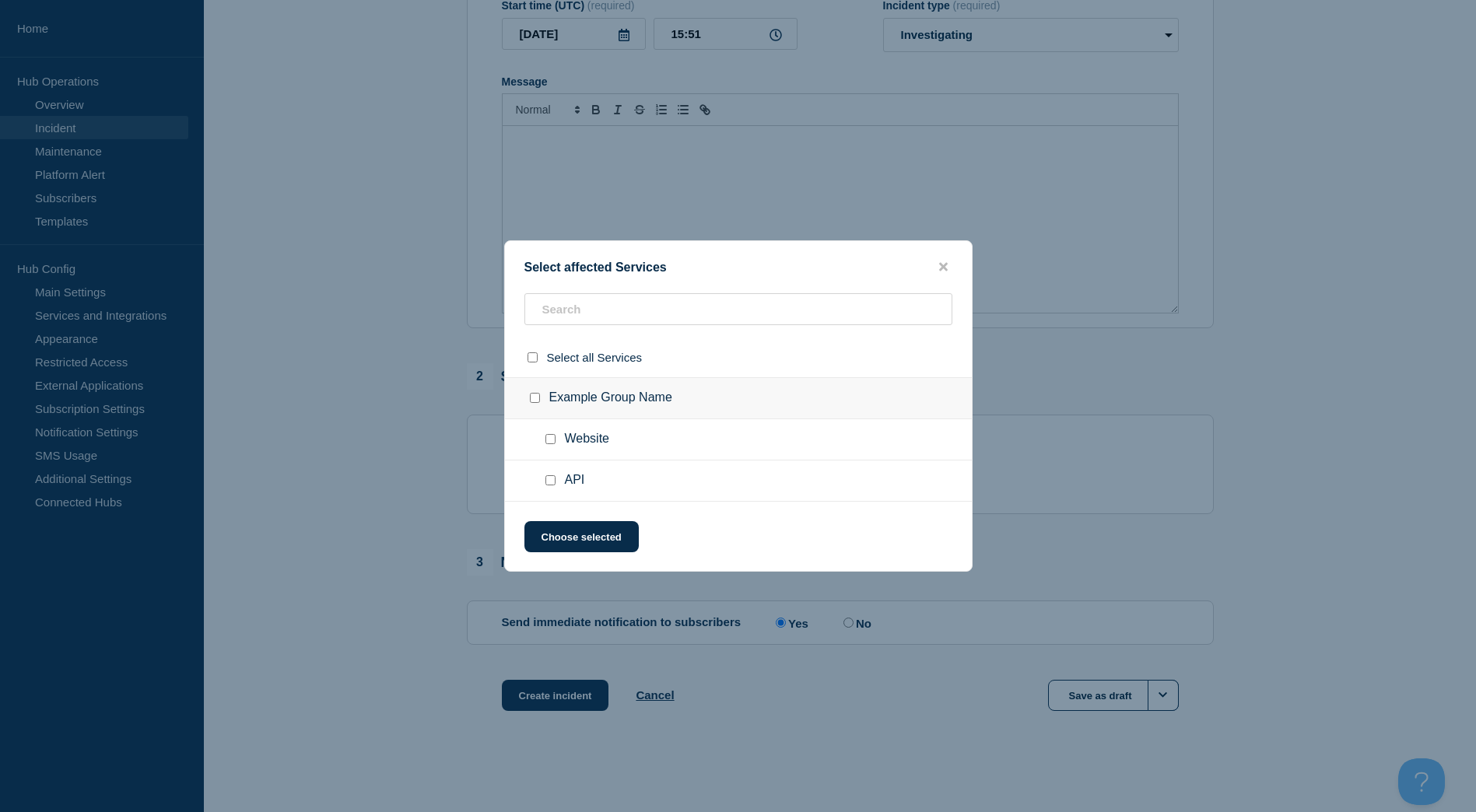
click at [548, 443] on input "Website checkbox" at bounding box center [550, 439] width 10 height 10
checkbox input "true"
click at [612, 321] on input "text" at bounding box center [738, 310] width 428 height 32
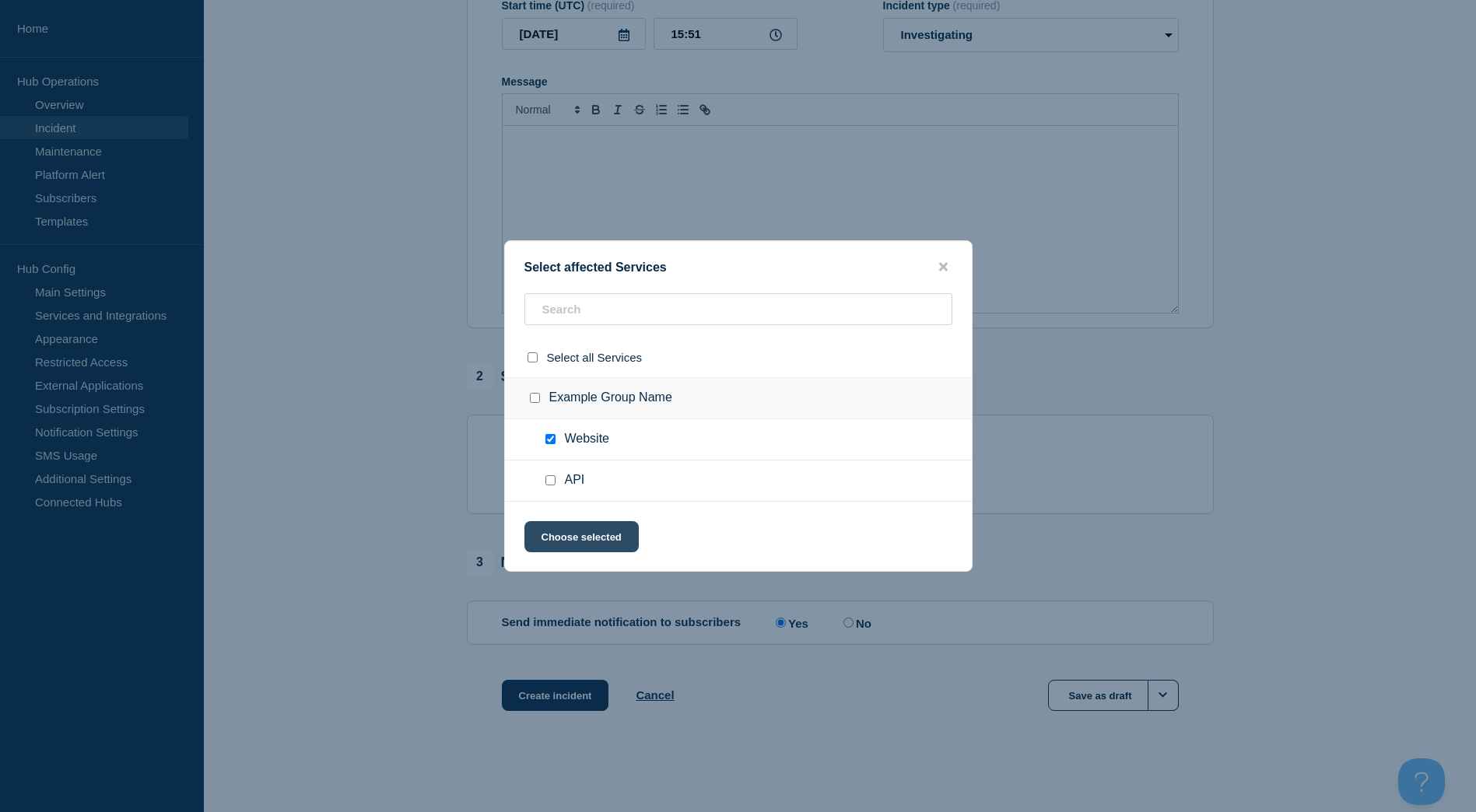
click at [580, 549] on button "Choose selected" at bounding box center [581, 537] width 114 height 31
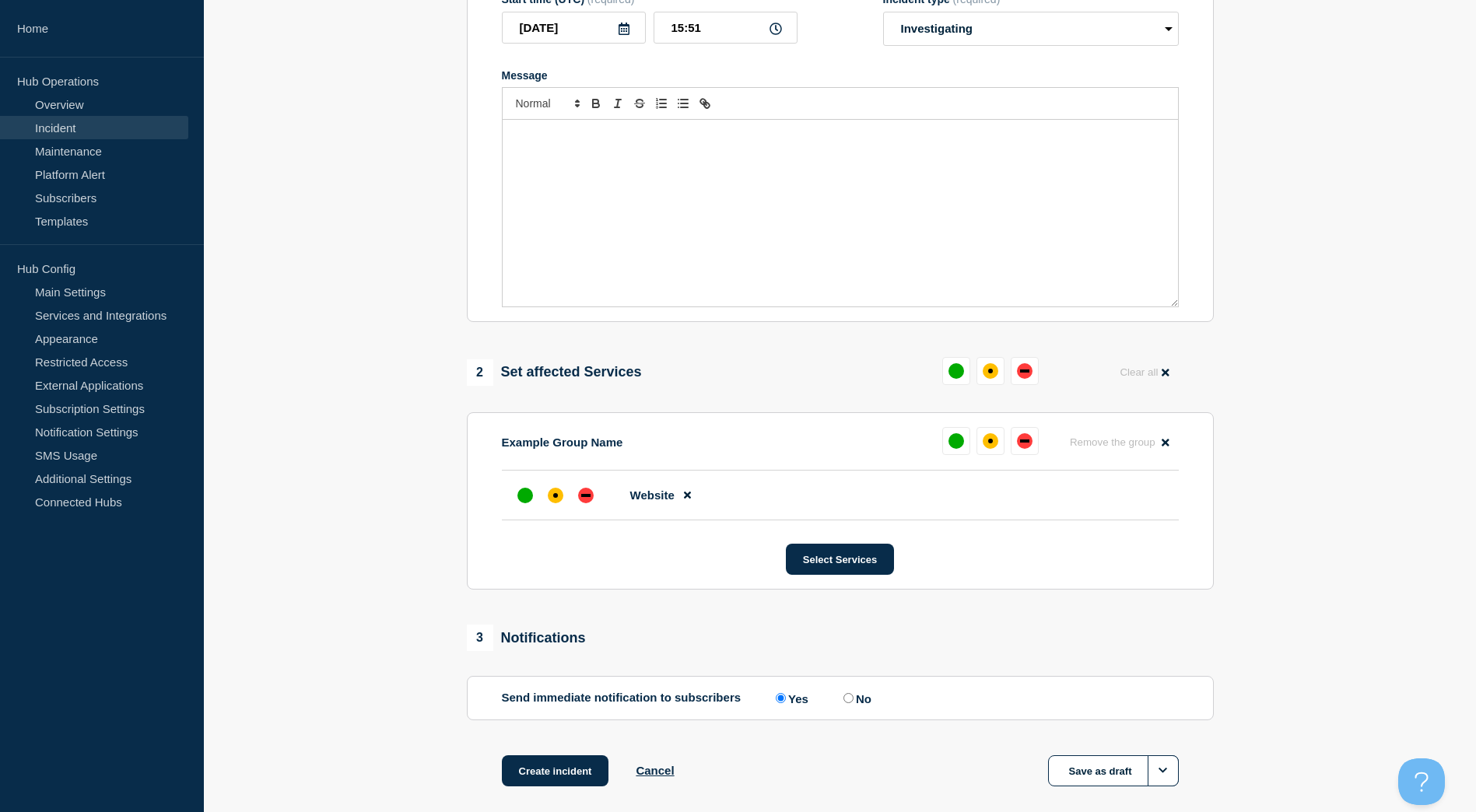
click at [659, 196] on div "Message" at bounding box center [840, 214] width 676 height 187
click at [568, 141] on p "planned maitenance" at bounding box center [840, 136] width 652 height 14
click at [109, 153] on link "Maintenance" at bounding box center [94, 151] width 188 height 23
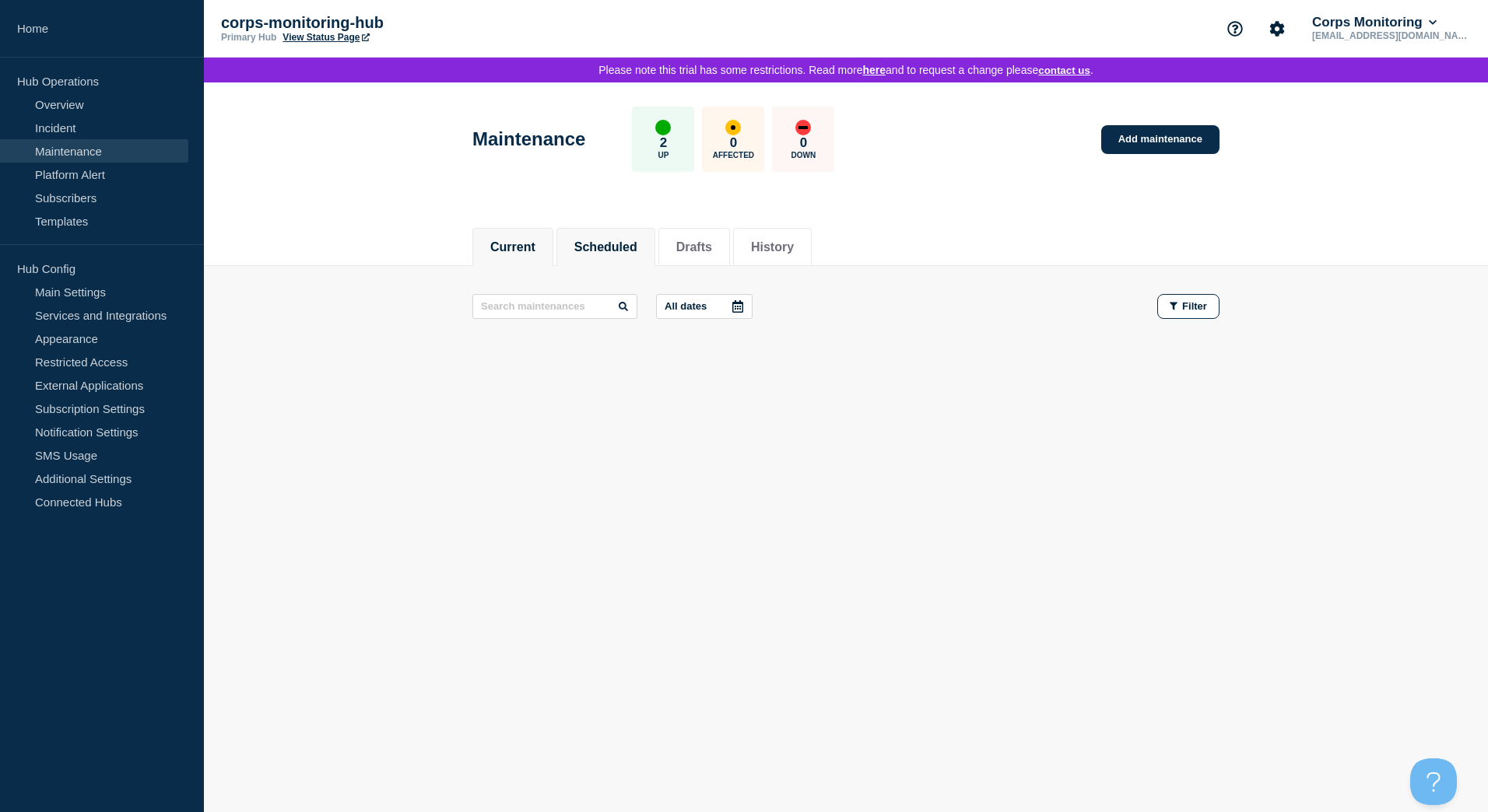
click at [618, 249] on button "Scheduled" at bounding box center [606, 248] width 63 height 14
click at [104, 369] on link "Restricted Access" at bounding box center [94, 362] width 188 height 23
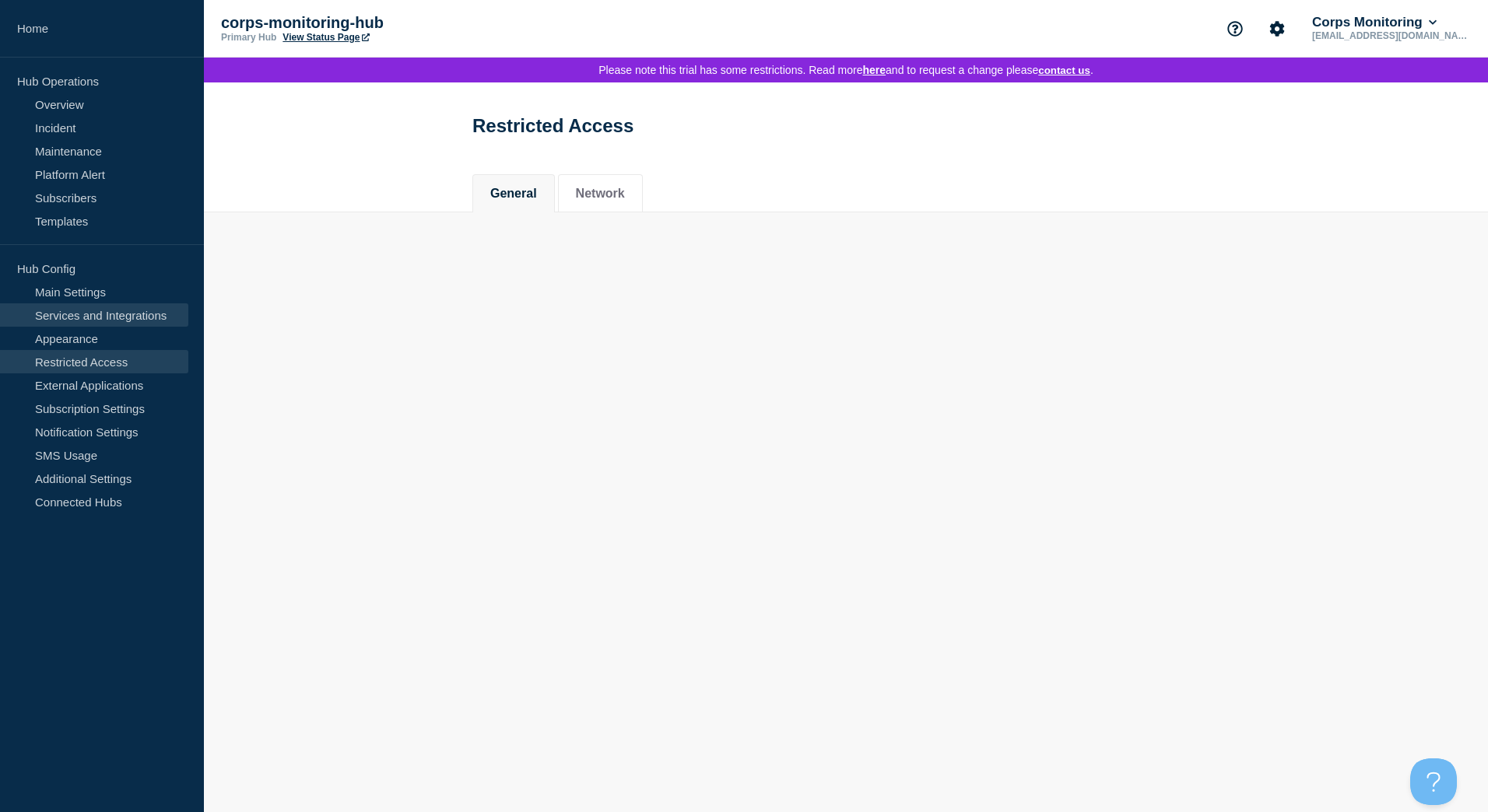
click at [104, 317] on link "Services and Integrations" at bounding box center [94, 315] width 188 height 23
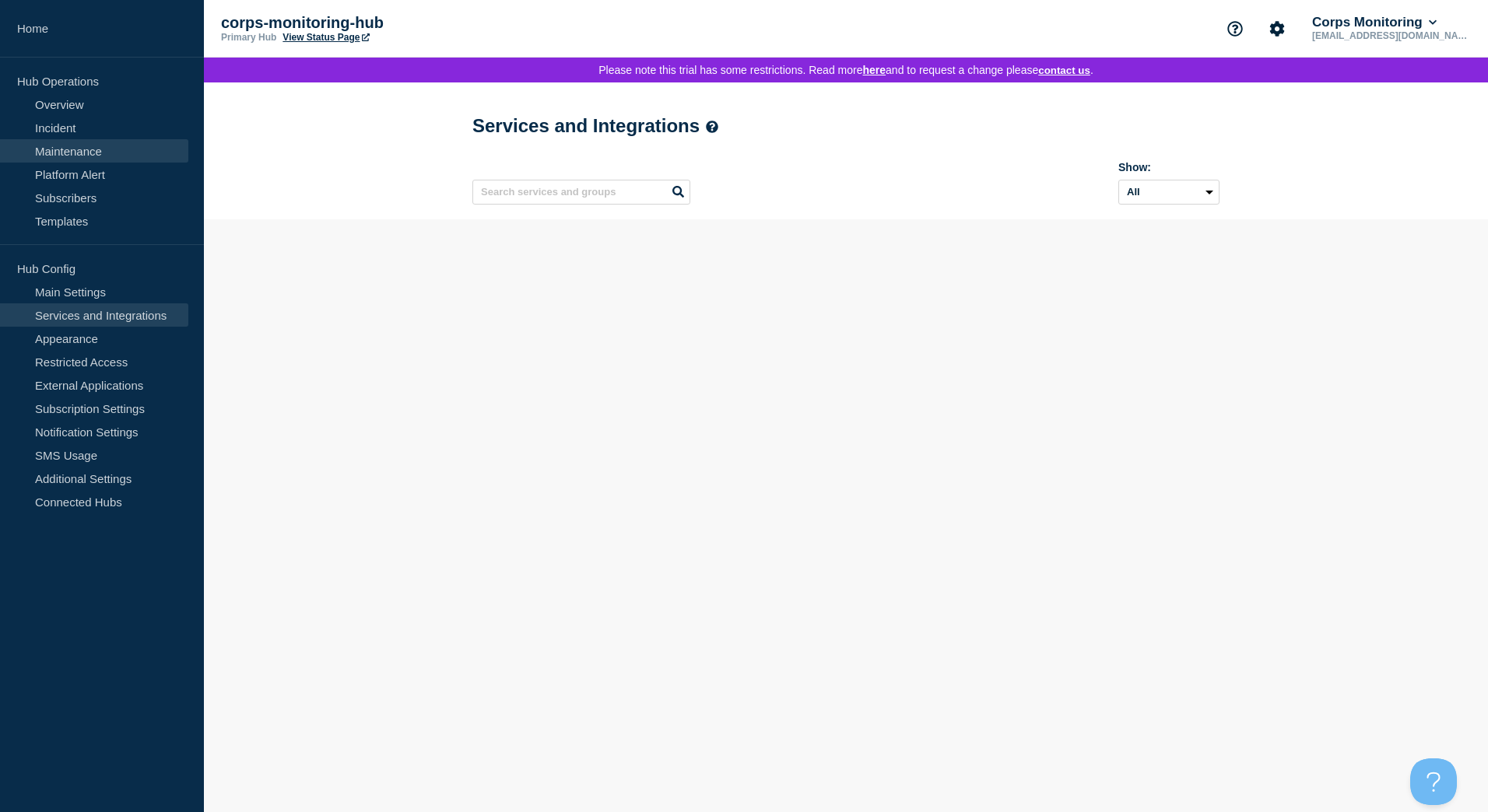
click at [74, 149] on link "Maintenance" at bounding box center [94, 151] width 188 height 23
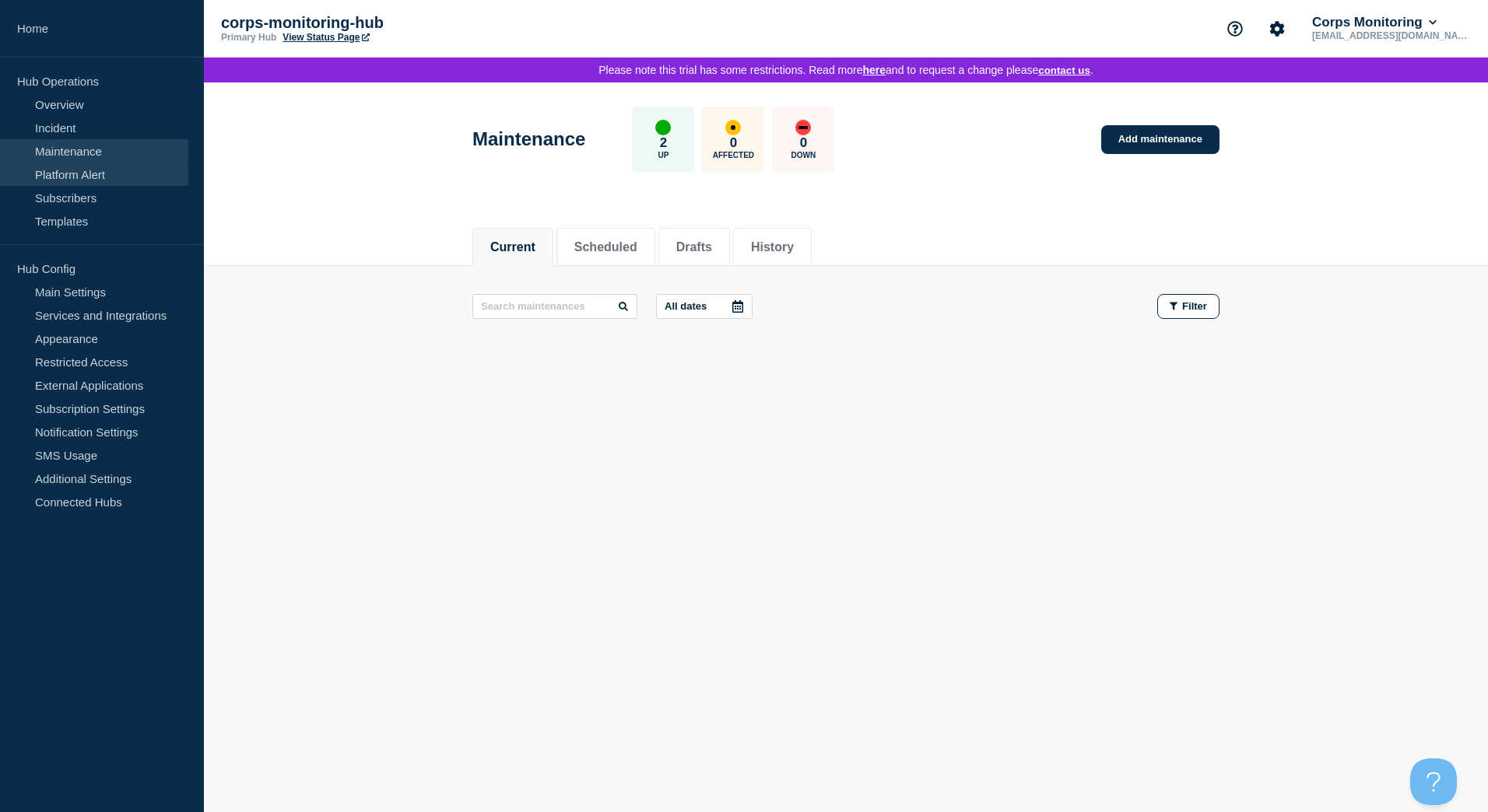
click at [94, 172] on link "Platform Alert" at bounding box center [94, 174] width 188 height 23
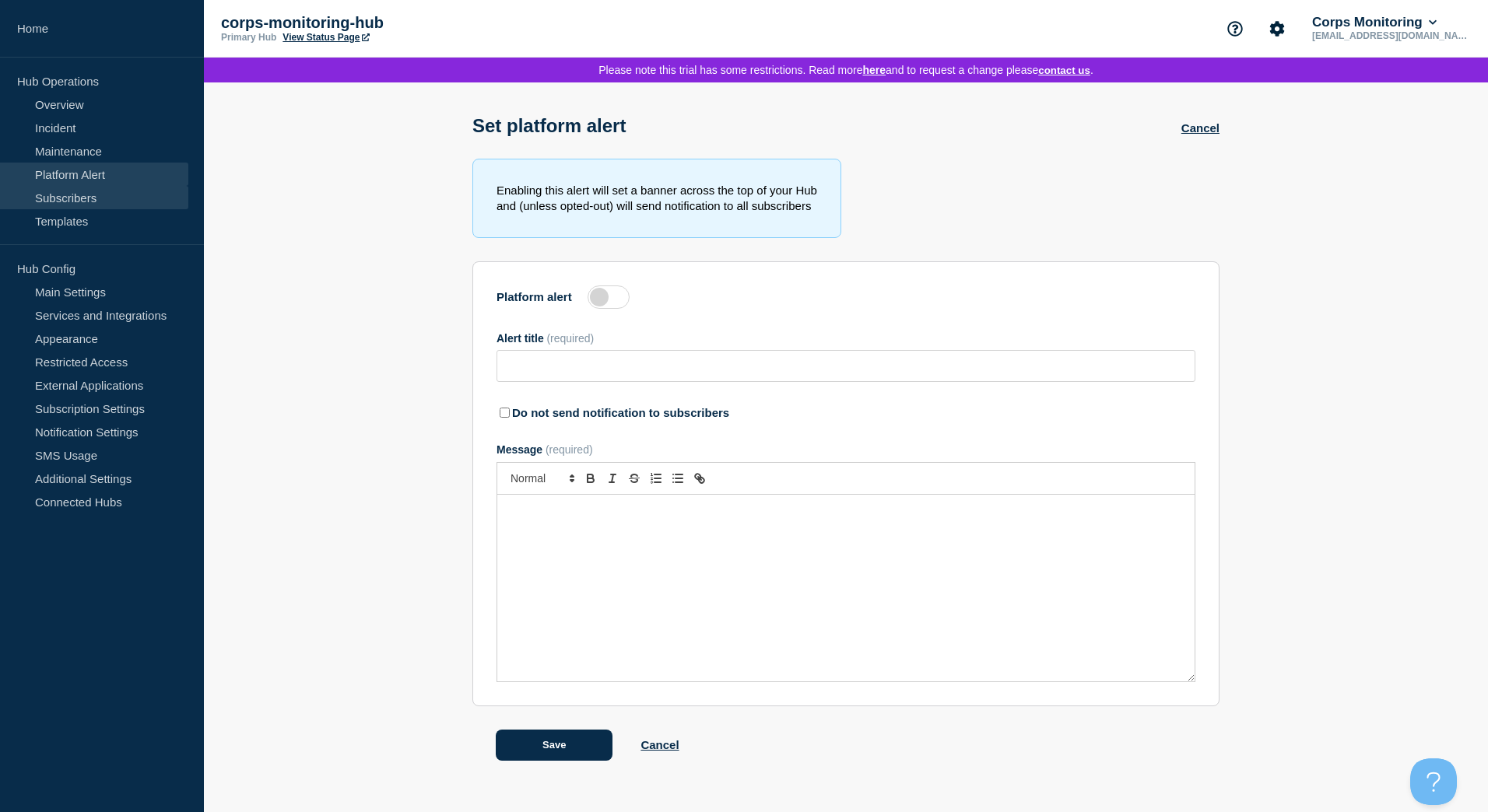
click at [94, 205] on link "Subscribers" at bounding box center [94, 197] width 188 height 23
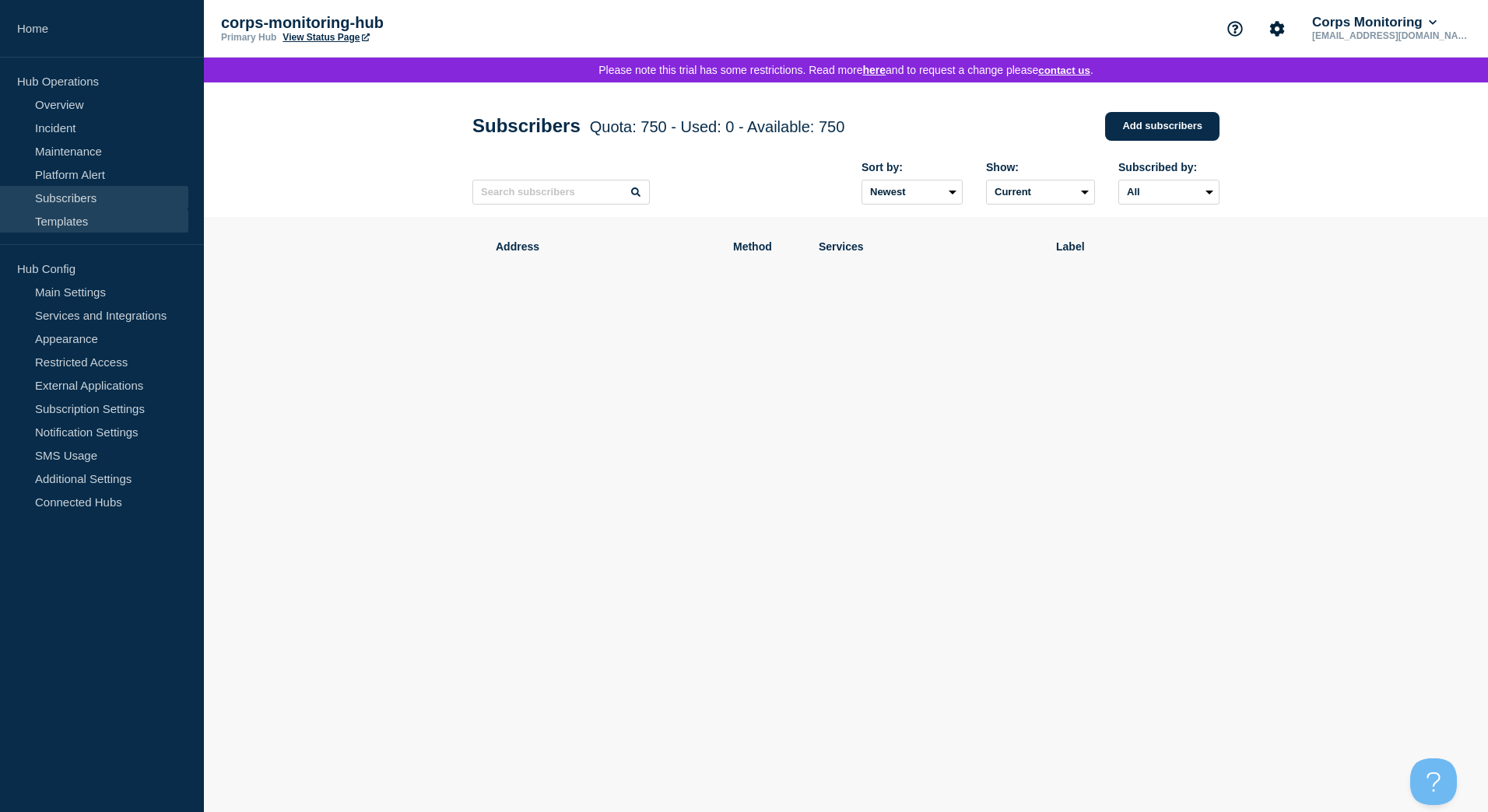
click at [72, 220] on link "Templates" at bounding box center [94, 221] width 188 height 23
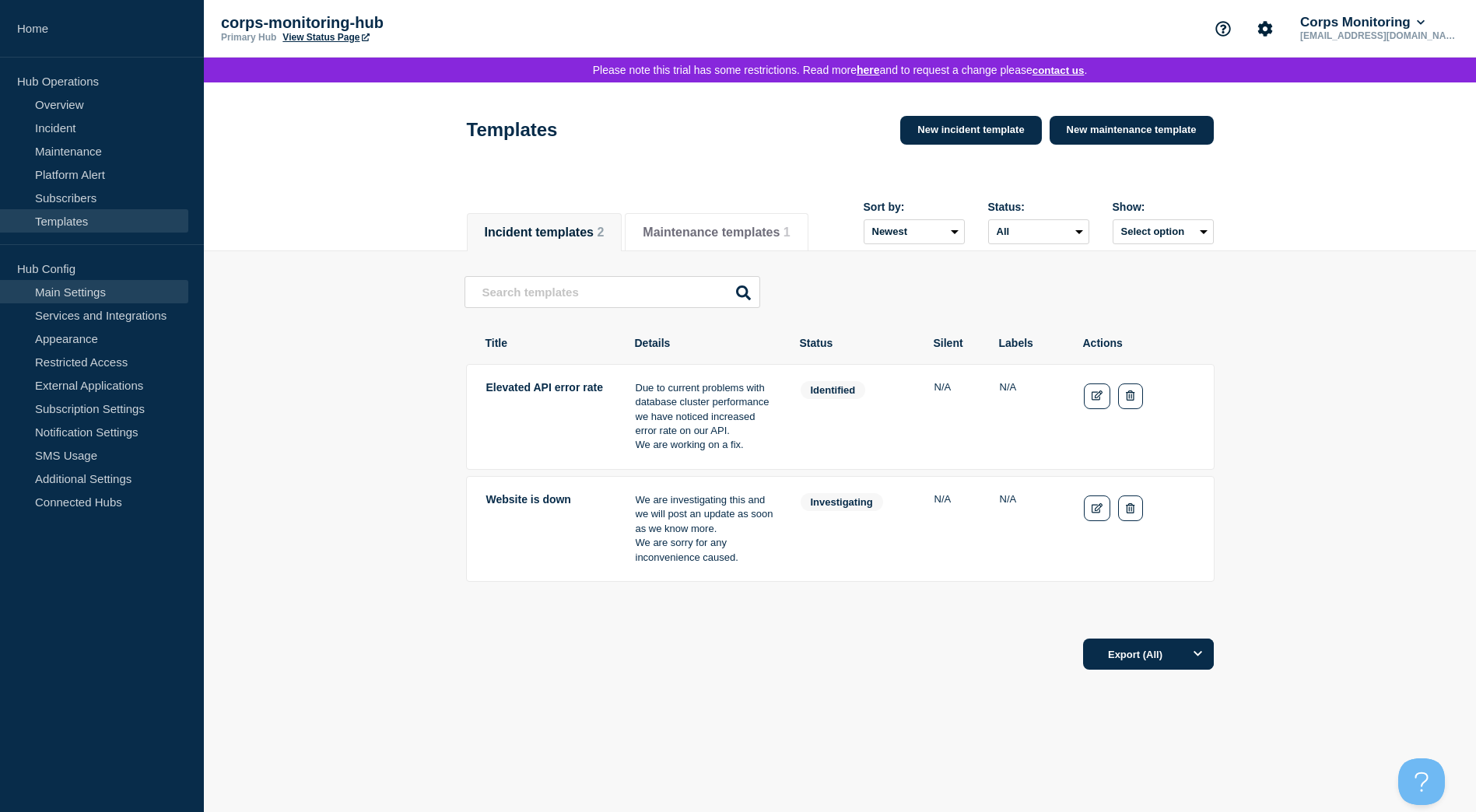
click at [92, 298] on link "Main Settings" at bounding box center [94, 292] width 188 height 23
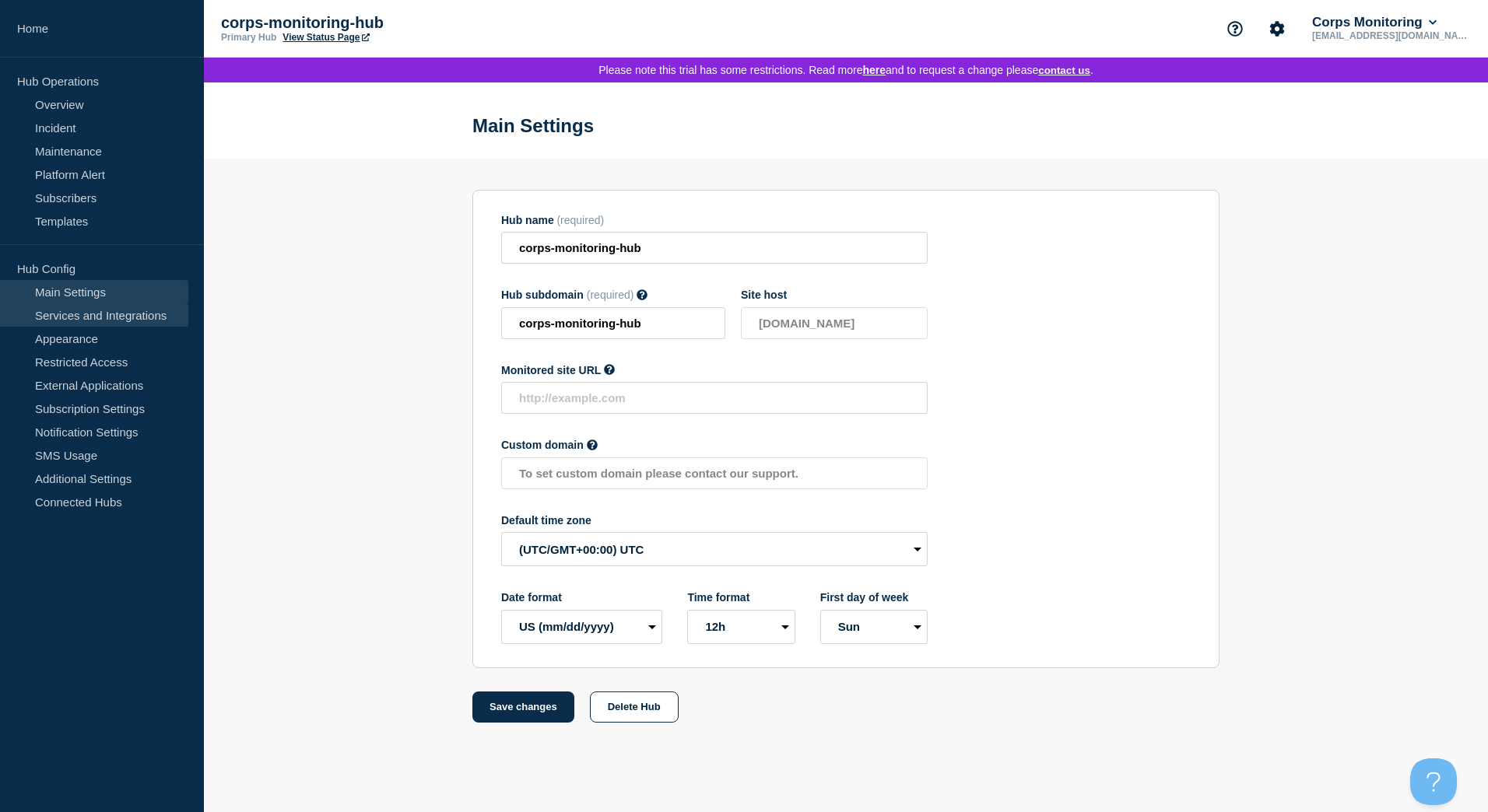
click at [102, 319] on link "Services and Integrations" at bounding box center [94, 315] width 188 height 23
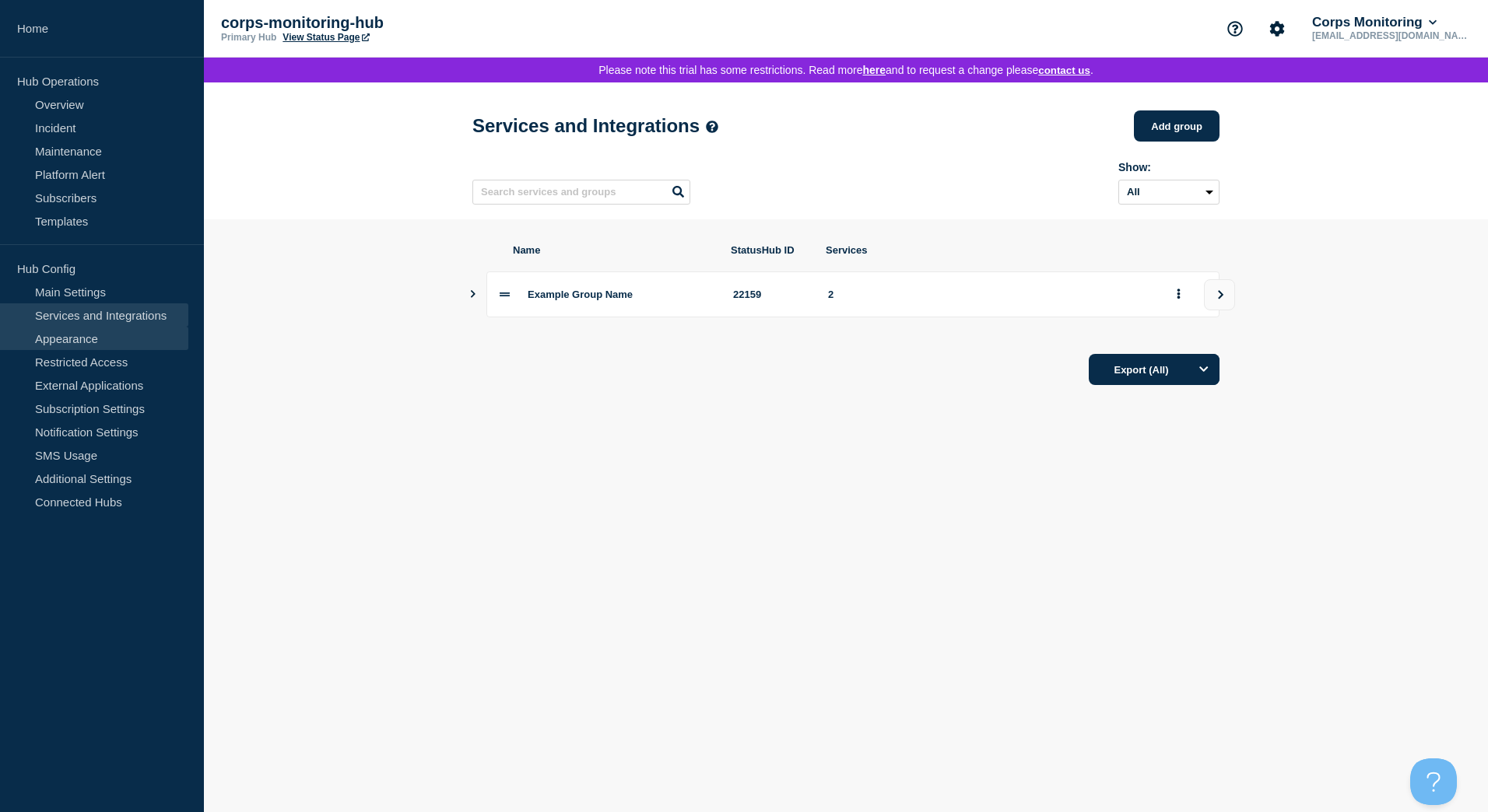
click at [98, 341] on link "Appearance" at bounding box center [94, 338] width 188 height 23
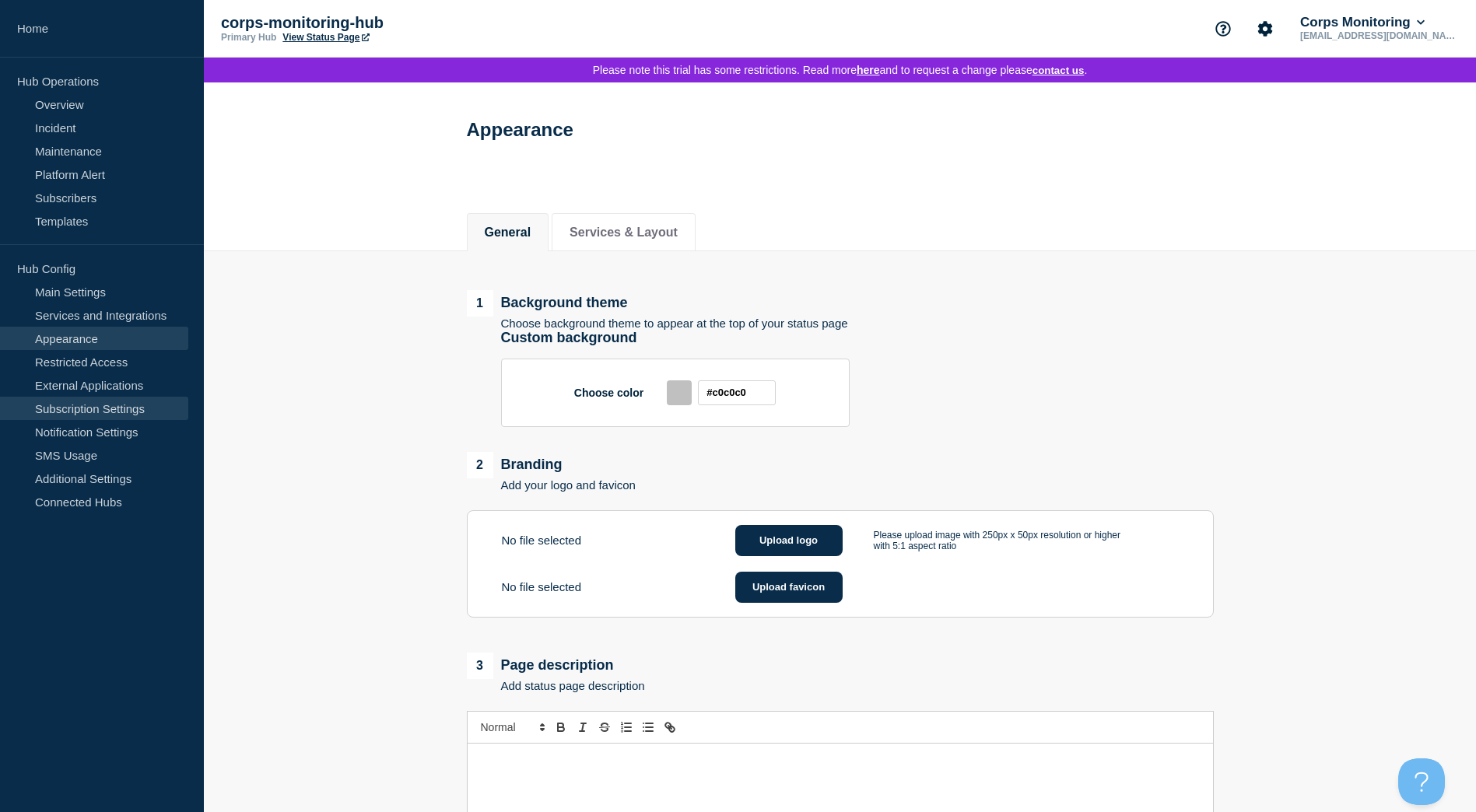
drag, startPoint x: 96, startPoint y: 364, endPoint x: 160, endPoint y: 397, distance: 72.0
click at [97, 364] on link "Restricted Access" at bounding box center [94, 362] width 188 height 23
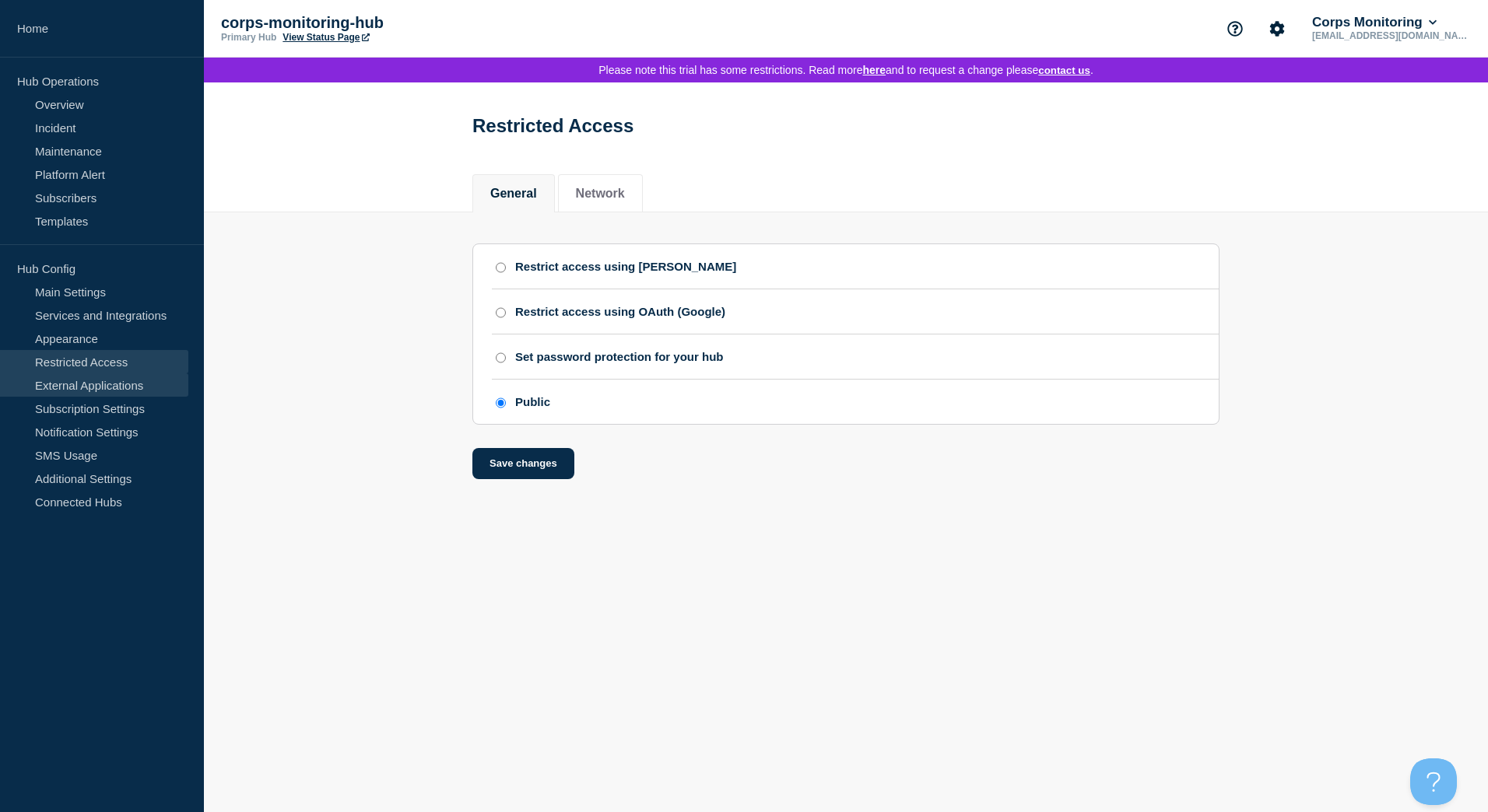
click at [105, 387] on link "External Applications" at bounding box center [94, 385] width 188 height 23
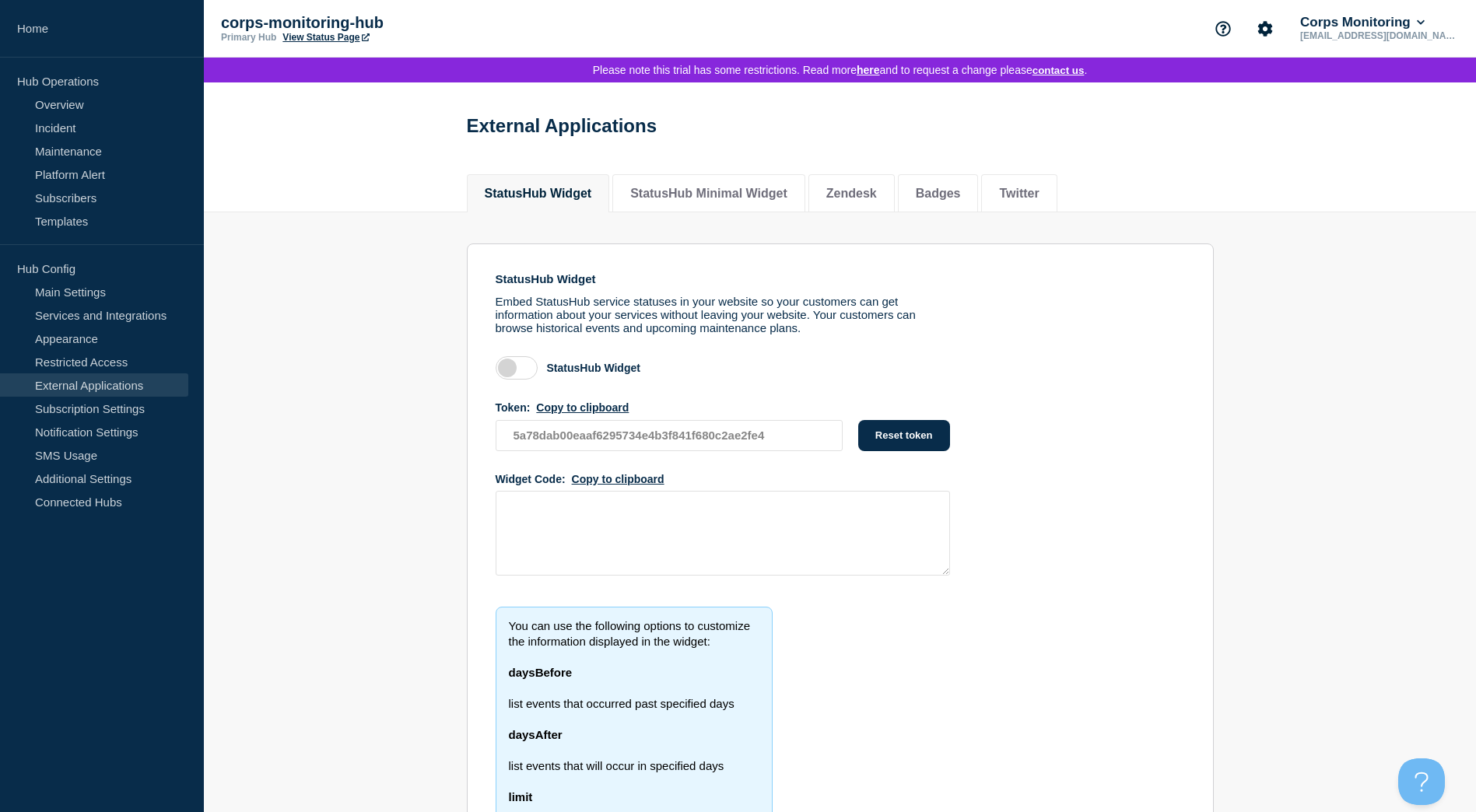
click at [109, 396] on link "External Applications" at bounding box center [94, 385] width 188 height 23
click at [116, 410] on link "Subscription Settings" at bounding box center [94, 408] width 188 height 23
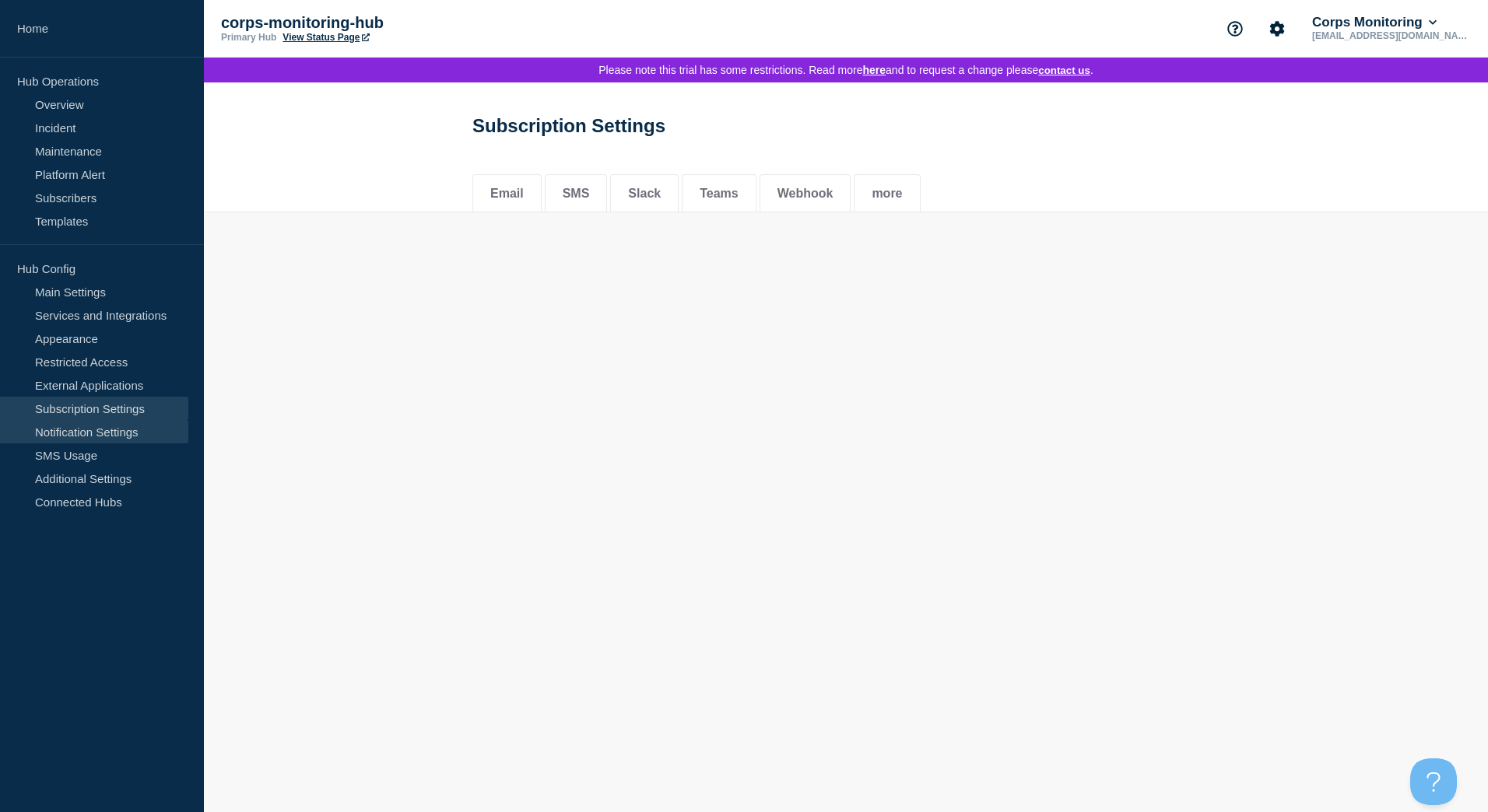
click at [113, 440] on link "Notification Settings" at bounding box center [94, 432] width 188 height 23
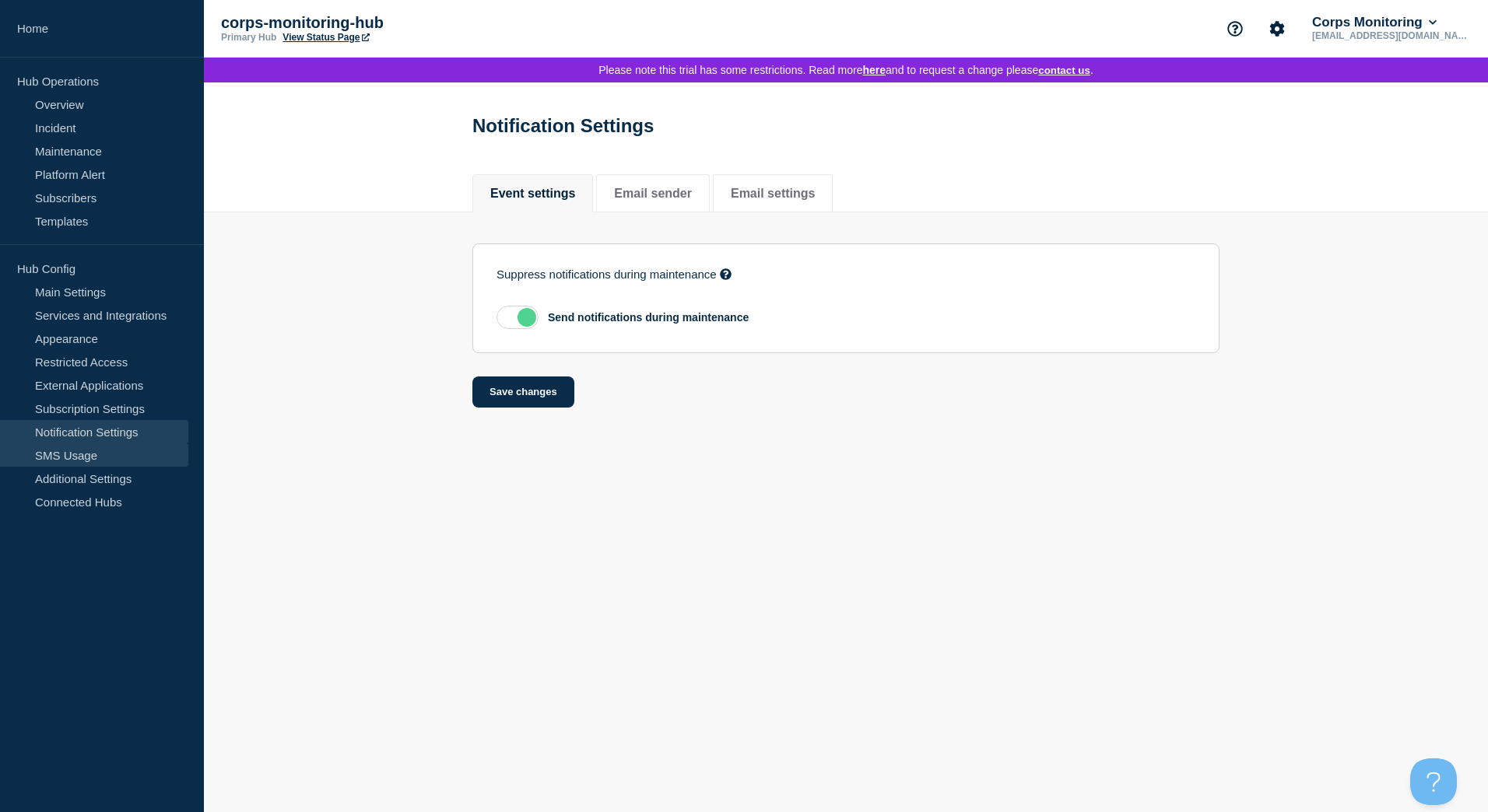
click at [68, 460] on link "SMS Usage" at bounding box center [94, 455] width 188 height 23
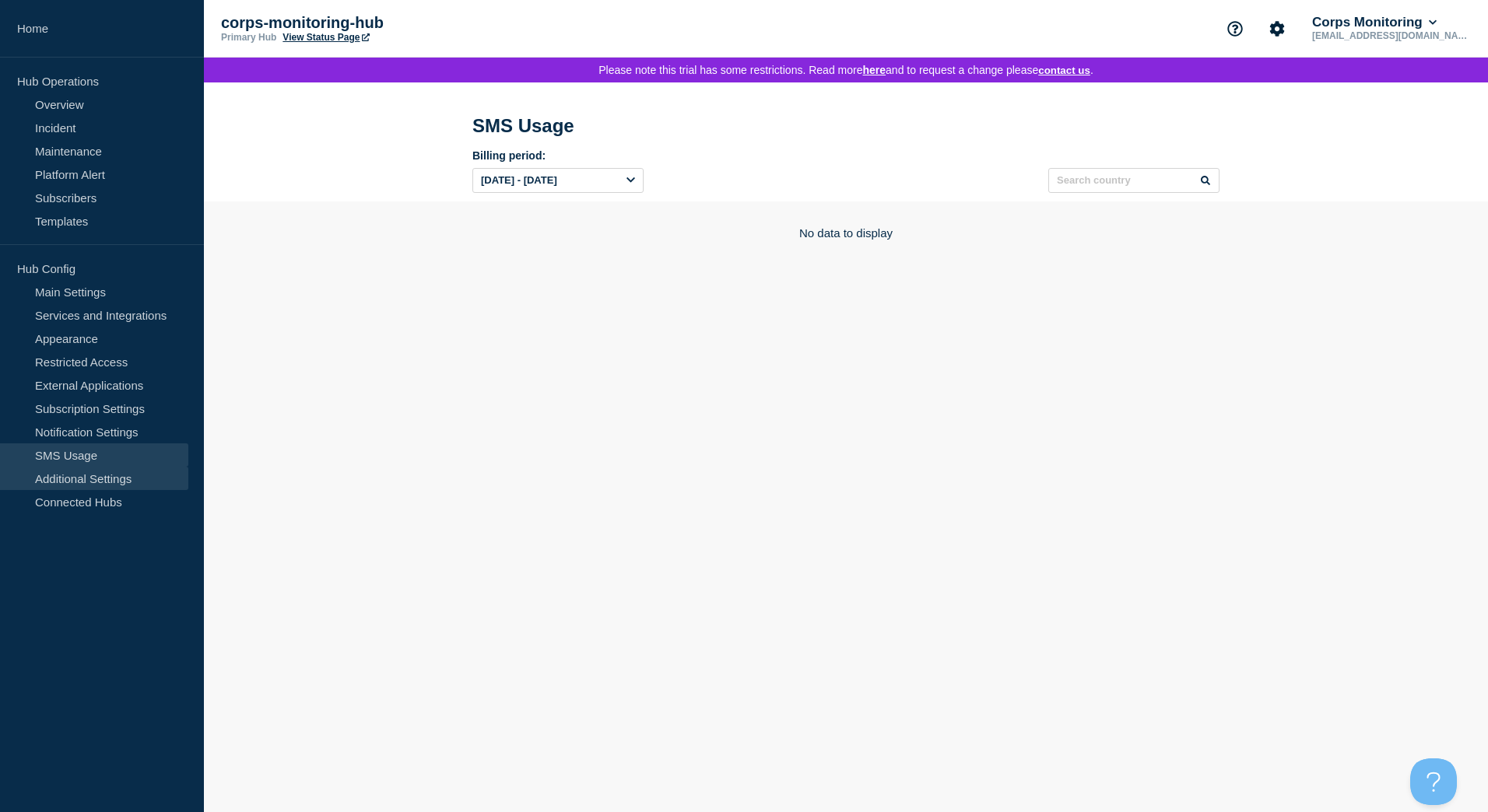
click at [97, 484] on link "Additional Settings" at bounding box center [94, 478] width 188 height 23
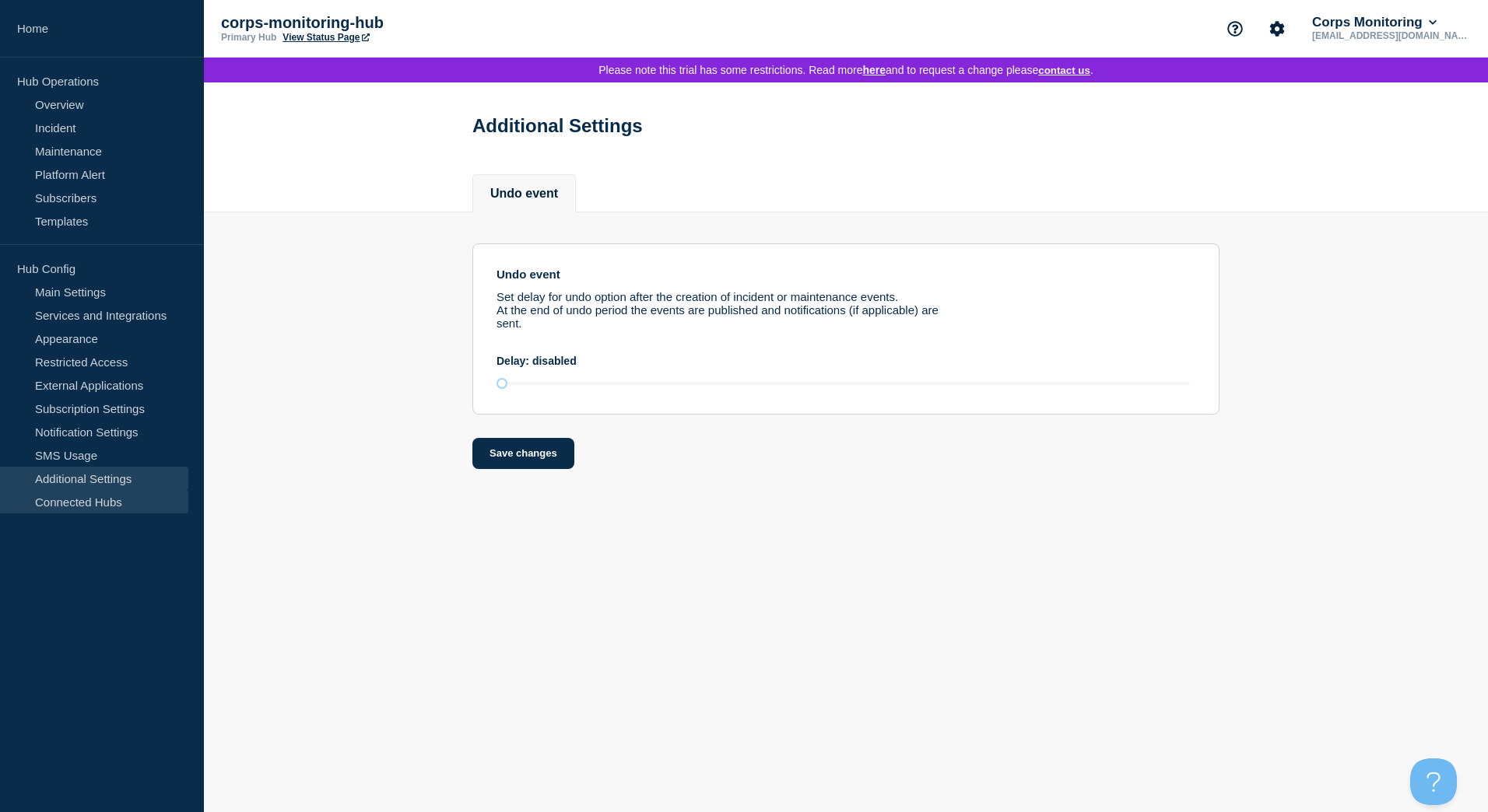
click at [102, 495] on link "Connected Hubs" at bounding box center [94, 502] width 188 height 23
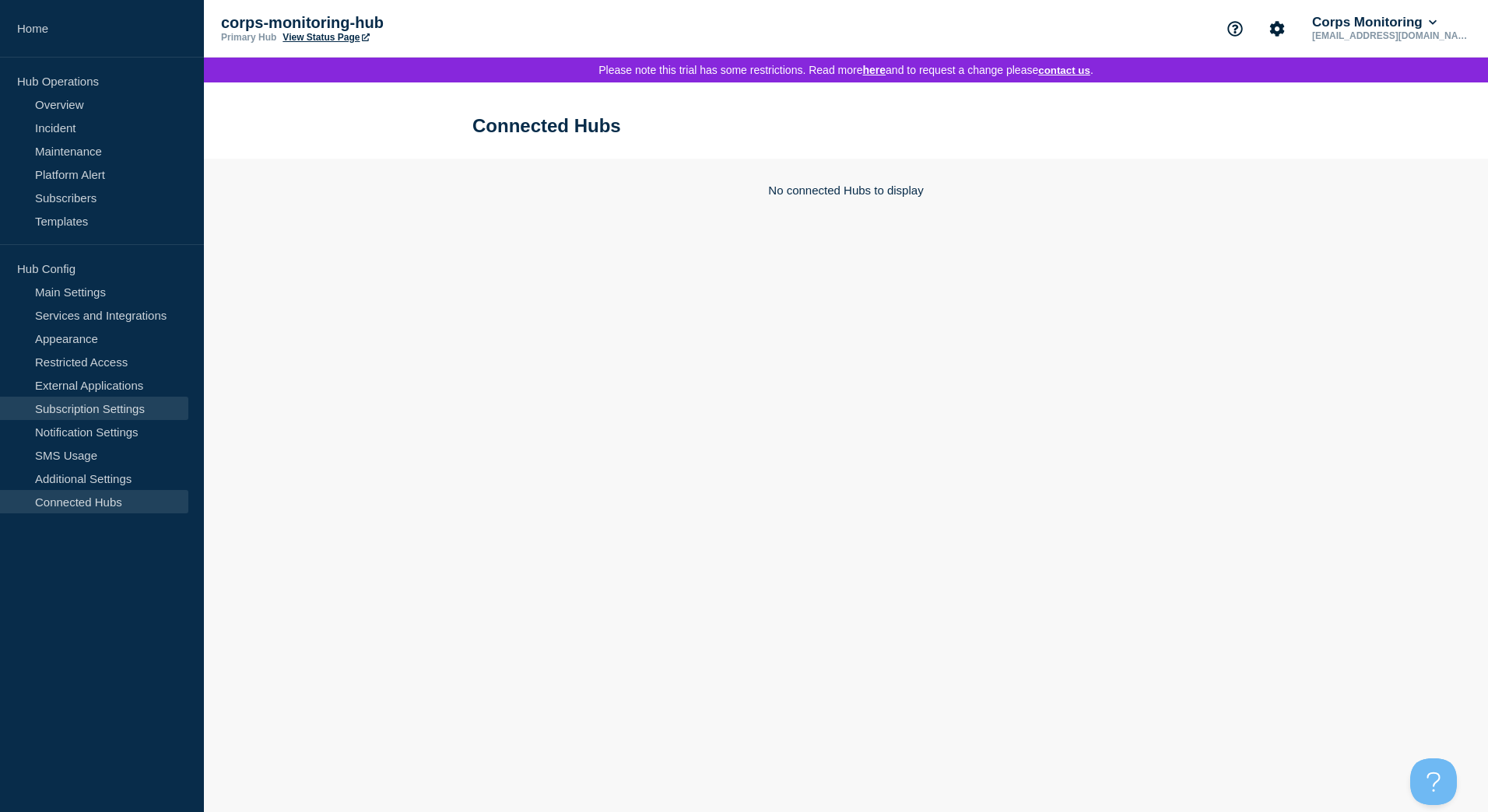
click at [91, 415] on link "Subscription Settings" at bounding box center [94, 408] width 188 height 23
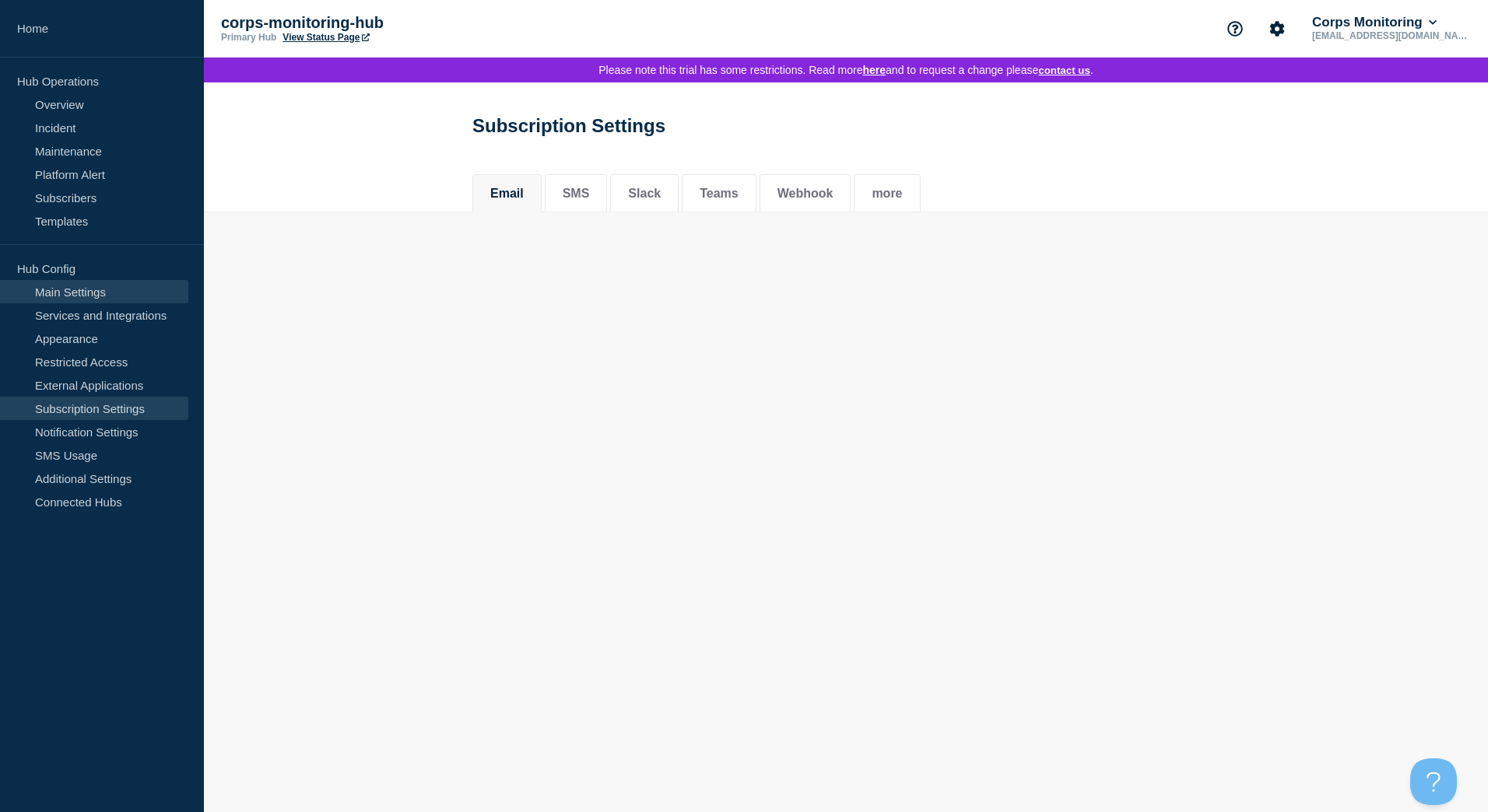
click at [79, 302] on link "Main Settings" at bounding box center [94, 292] width 188 height 23
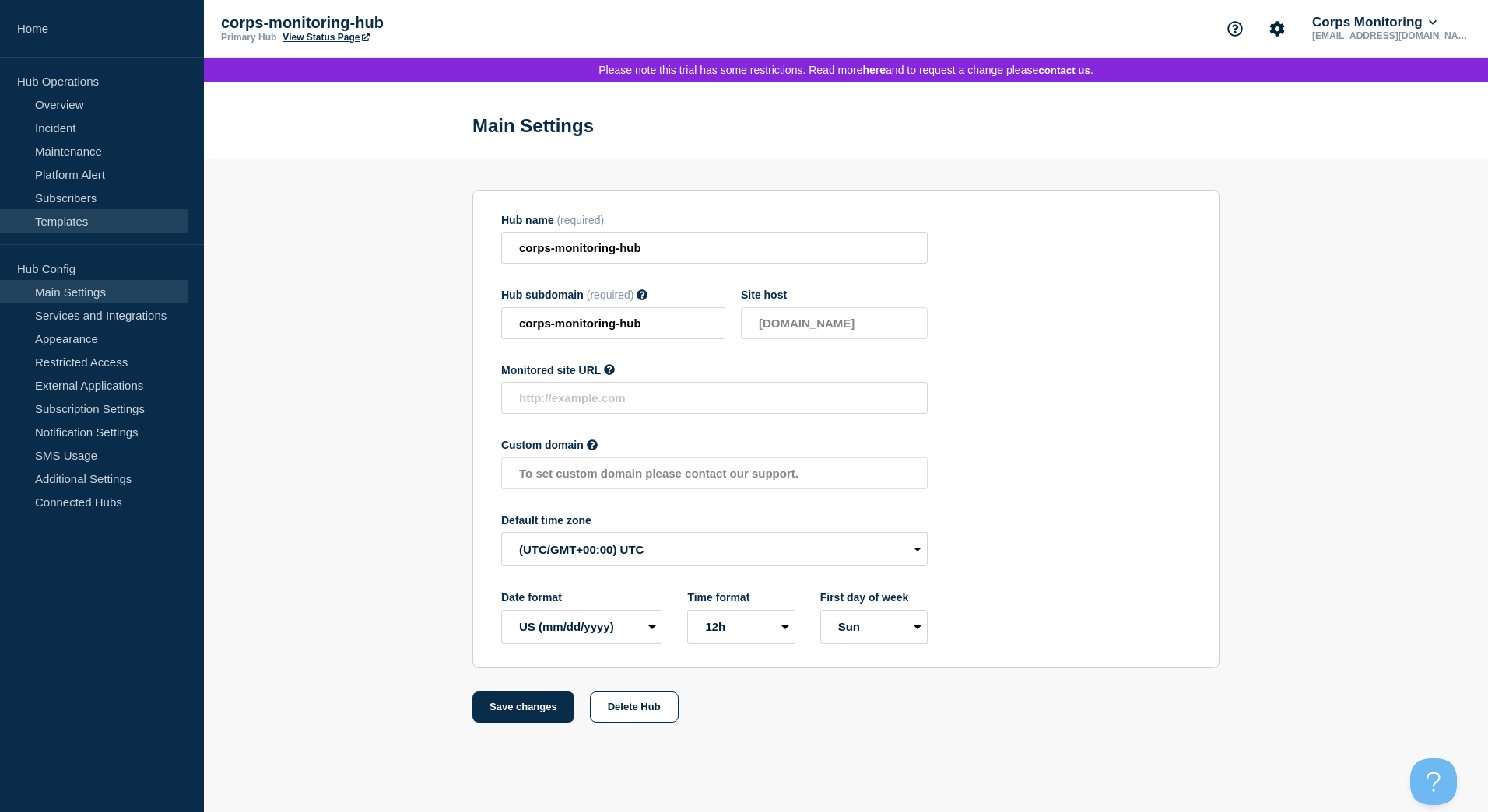
click at [67, 220] on link "Templates" at bounding box center [94, 221] width 188 height 23
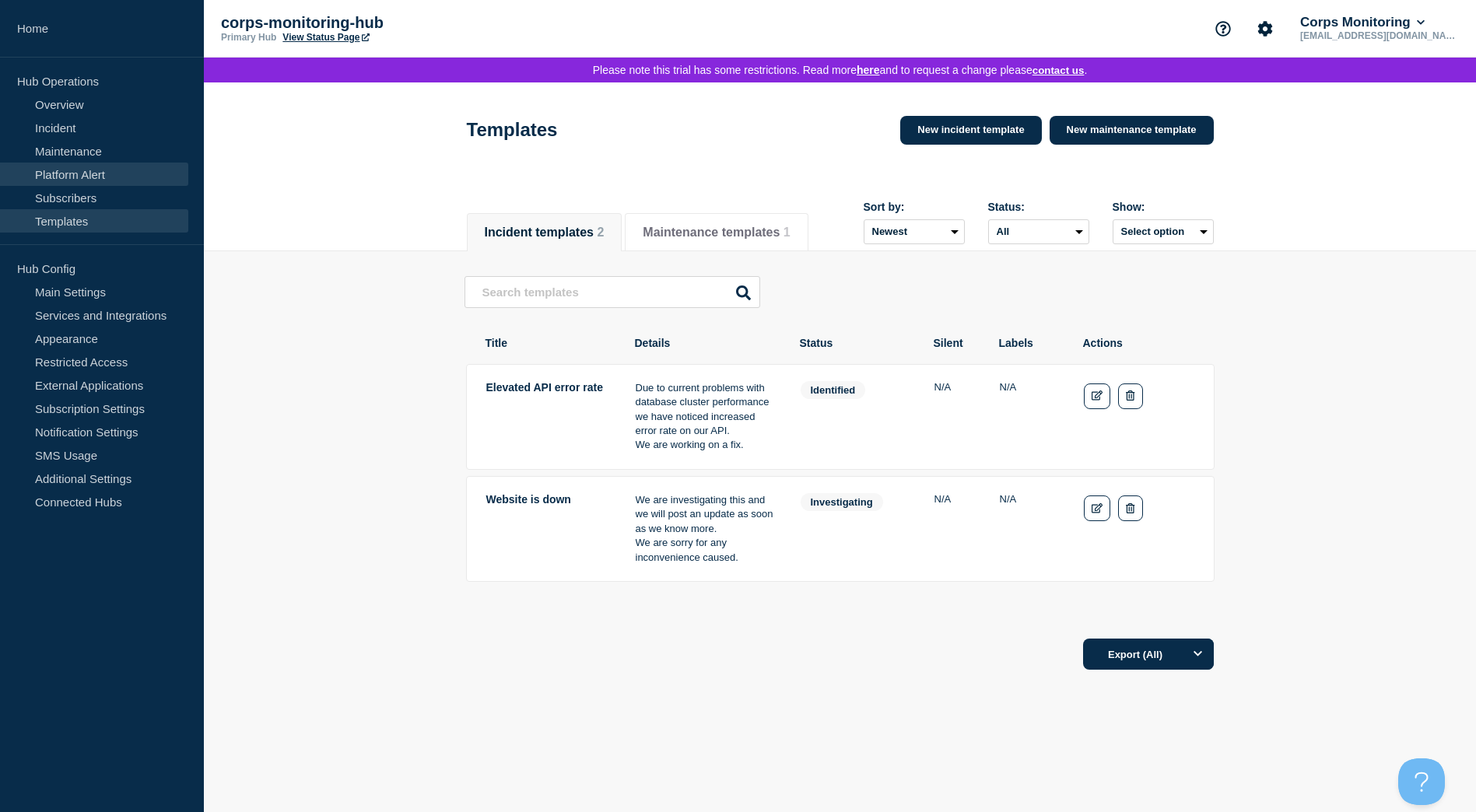
click at [87, 181] on link "Platform Alert" at bounding box center [94, 174] width 188 height 23
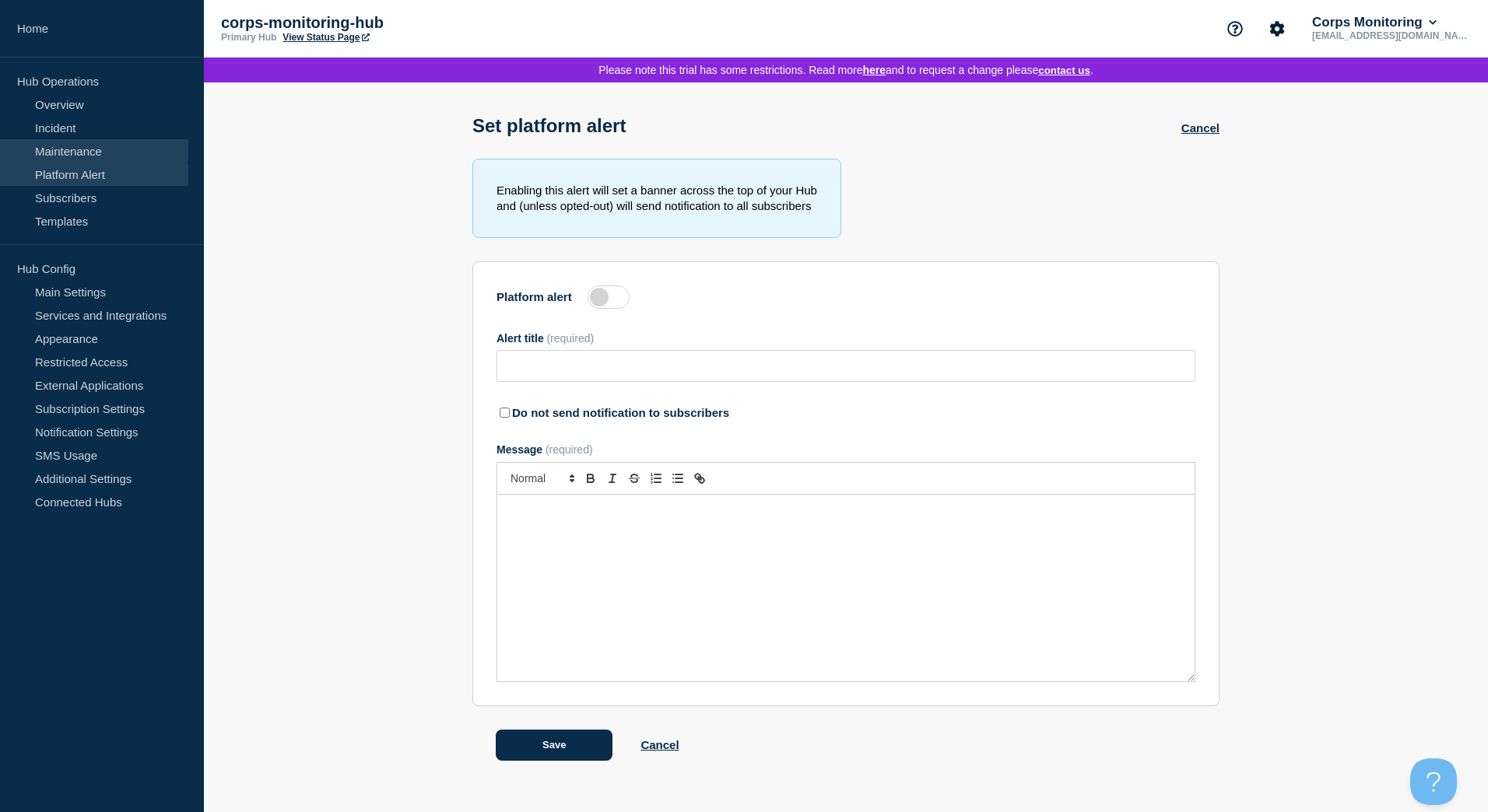
click at [74, 153] on link "Maintenance" at bounding box center [94, 151] width 188 height 23
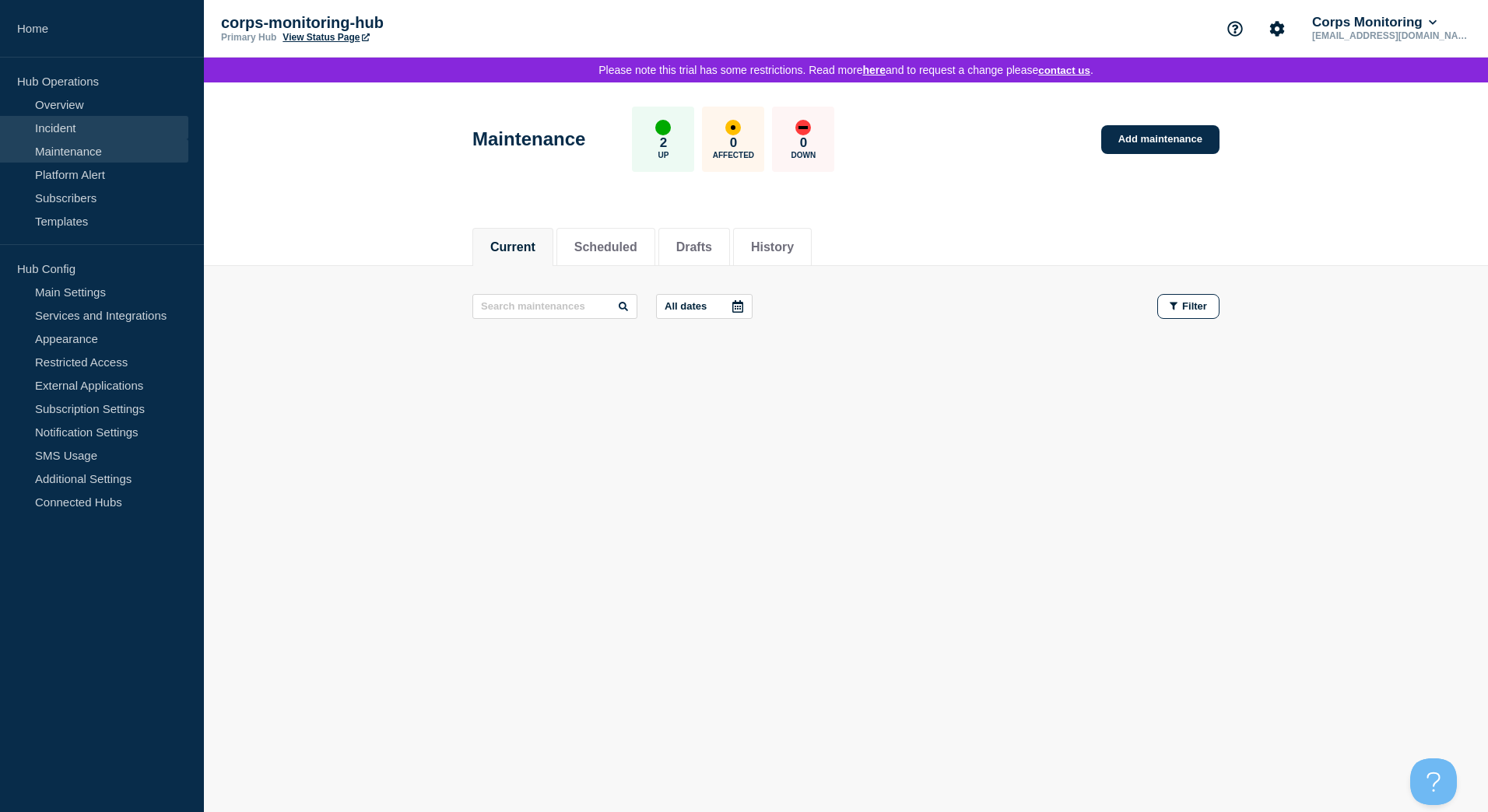
click at [48, 120] on link "Incident" at bounding box center [94, 127] width 188 height 23
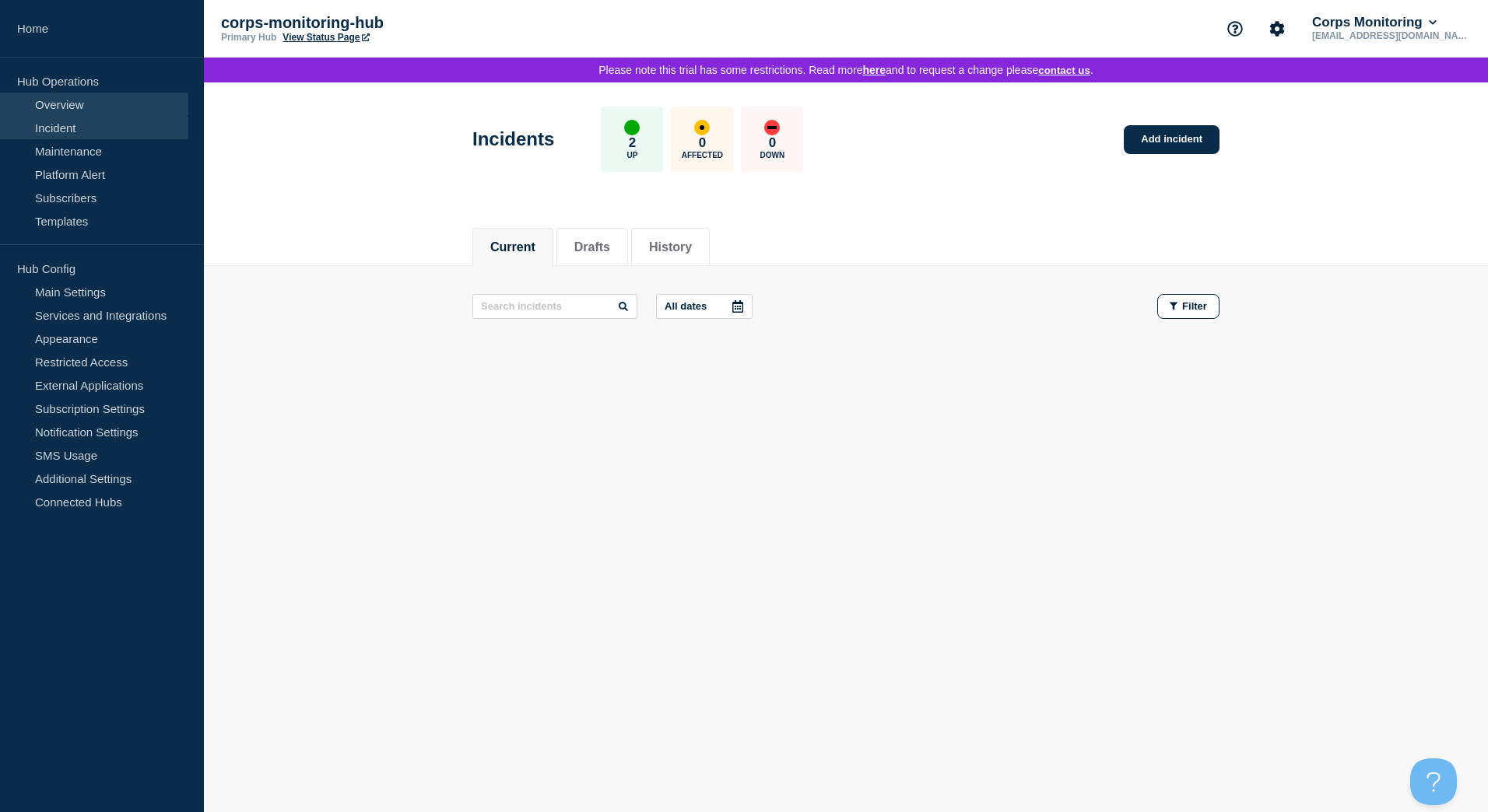
click at [56, 105] on link "Overview" at bounding box center [94, 104] width 188 height 23
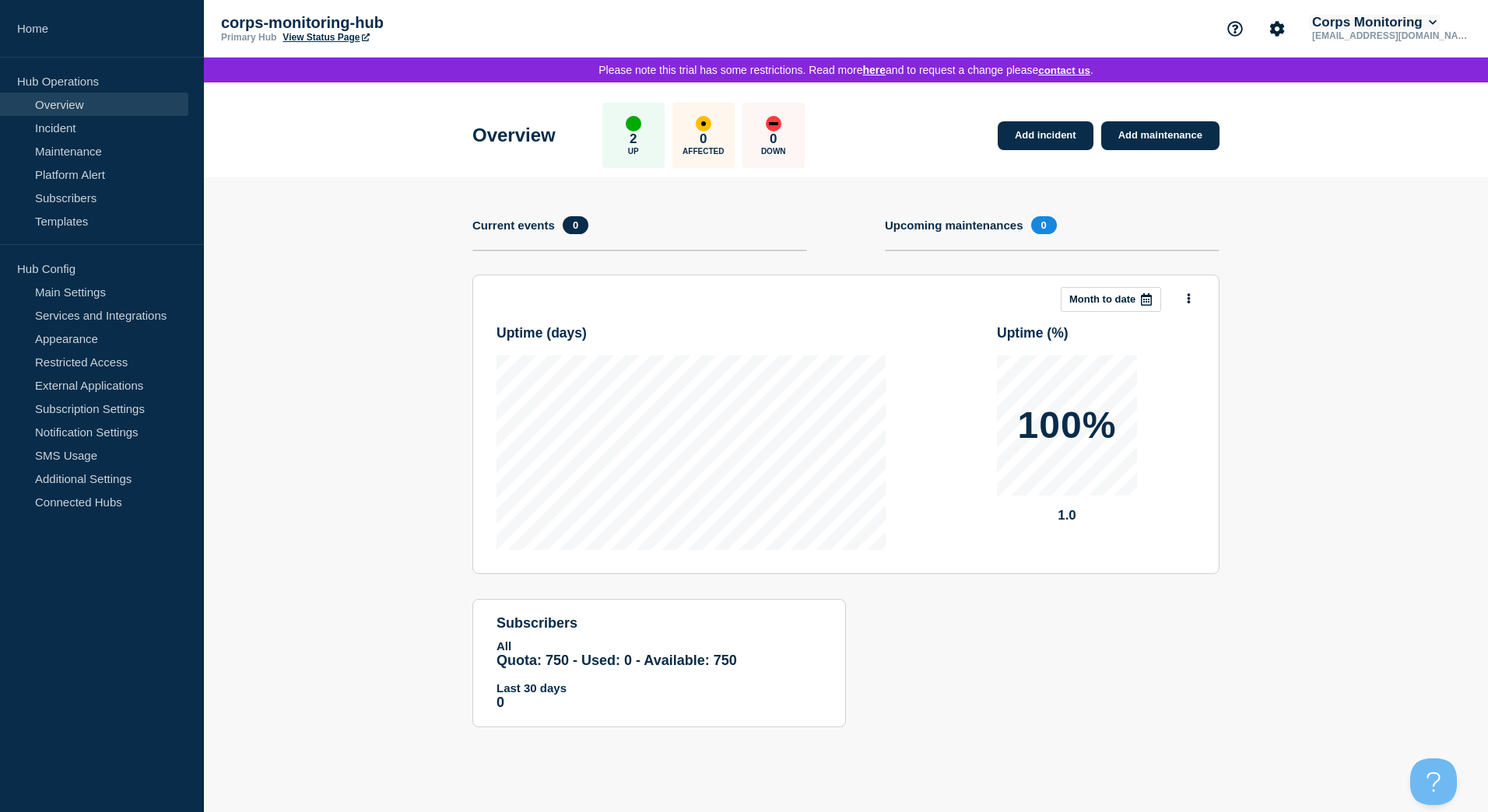
click at [1375, 16] on button "Corps Monitoring" at bounding box center [1375, 22] width 131 height 15
click at [1382, 148] on link "User settings" at bounding box center [1379, 148] width 68 height 13
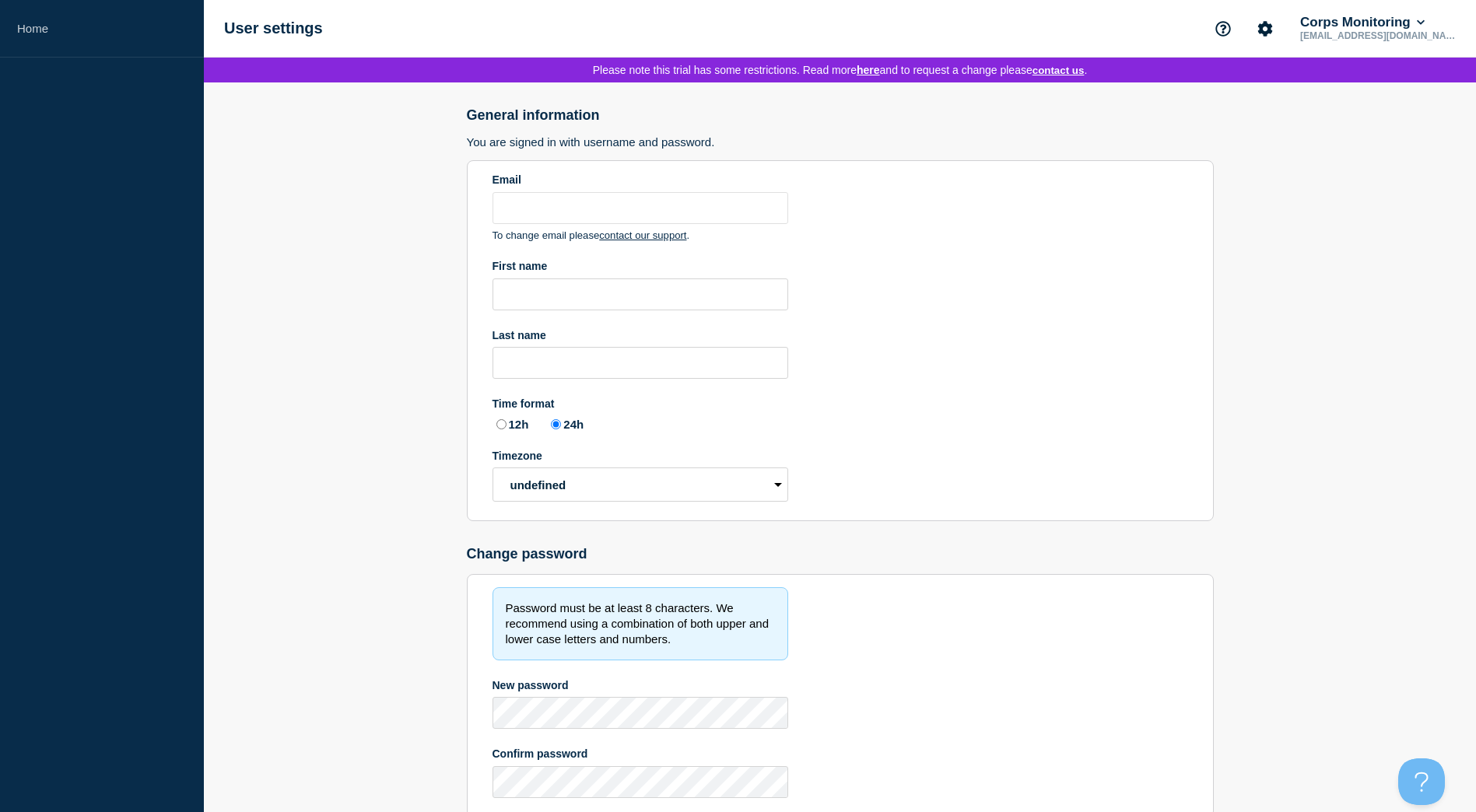
type input "amounsey@corpsmonitoring.co.uk"
radio input "true"
select select "hub"
click at [859, 74] on link "here" at bounding box center [869, 70] width 23 height 13
